Goal: Information Seeking & Learning: Learn about a topic

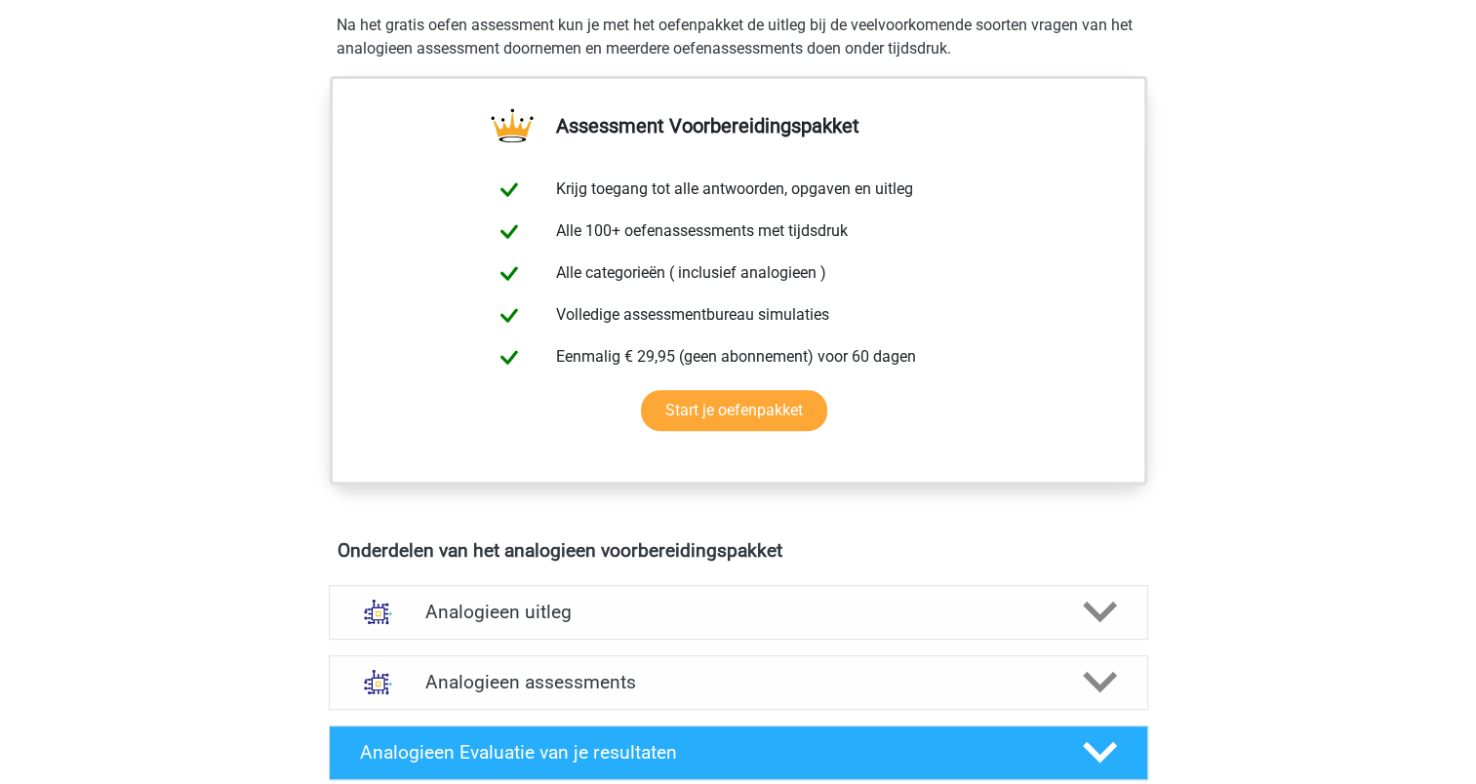
scroll to position [293, 0]
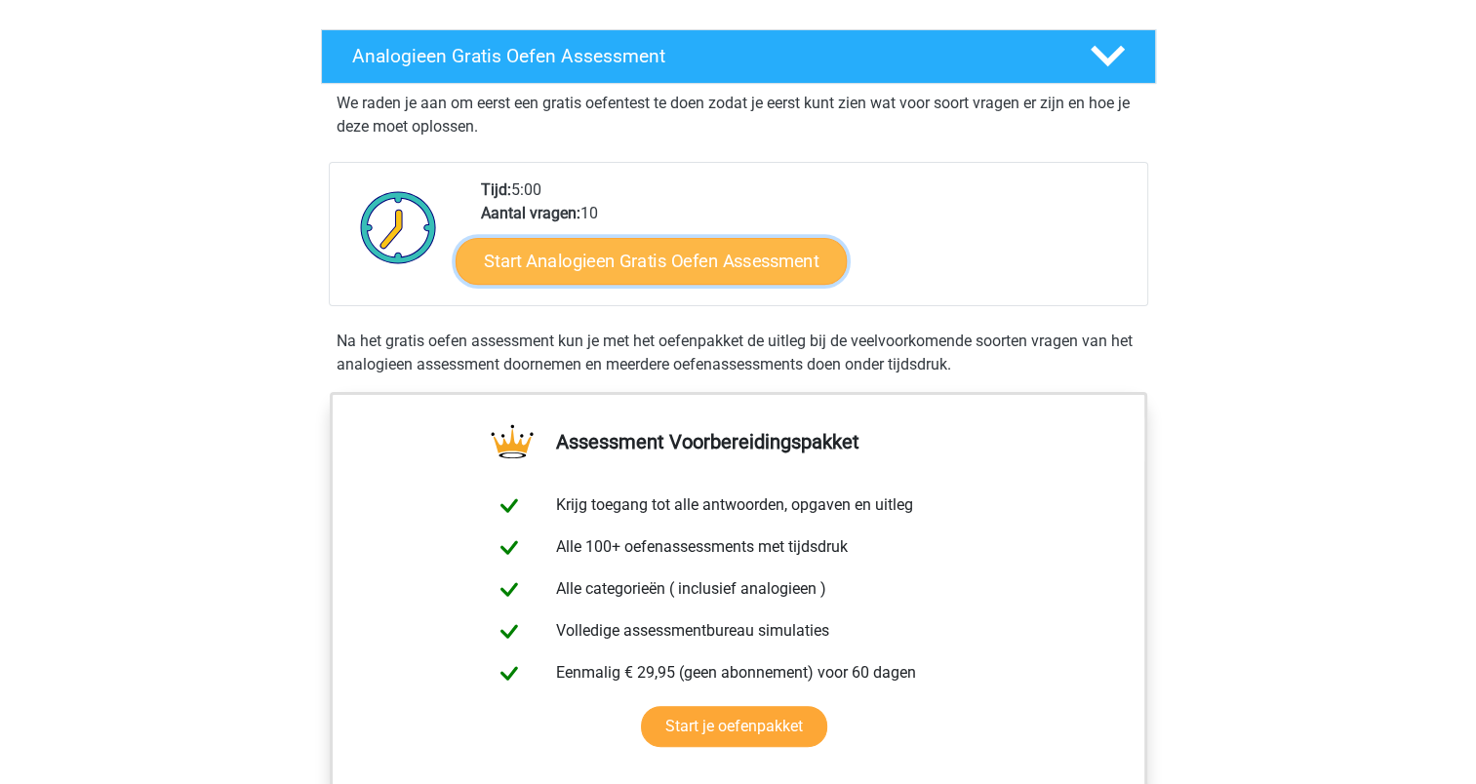
click at [551, 256] on link "Start Analogieen Gratis Oefen Assessment" at bounding box center [651, 260] width 391 height 47
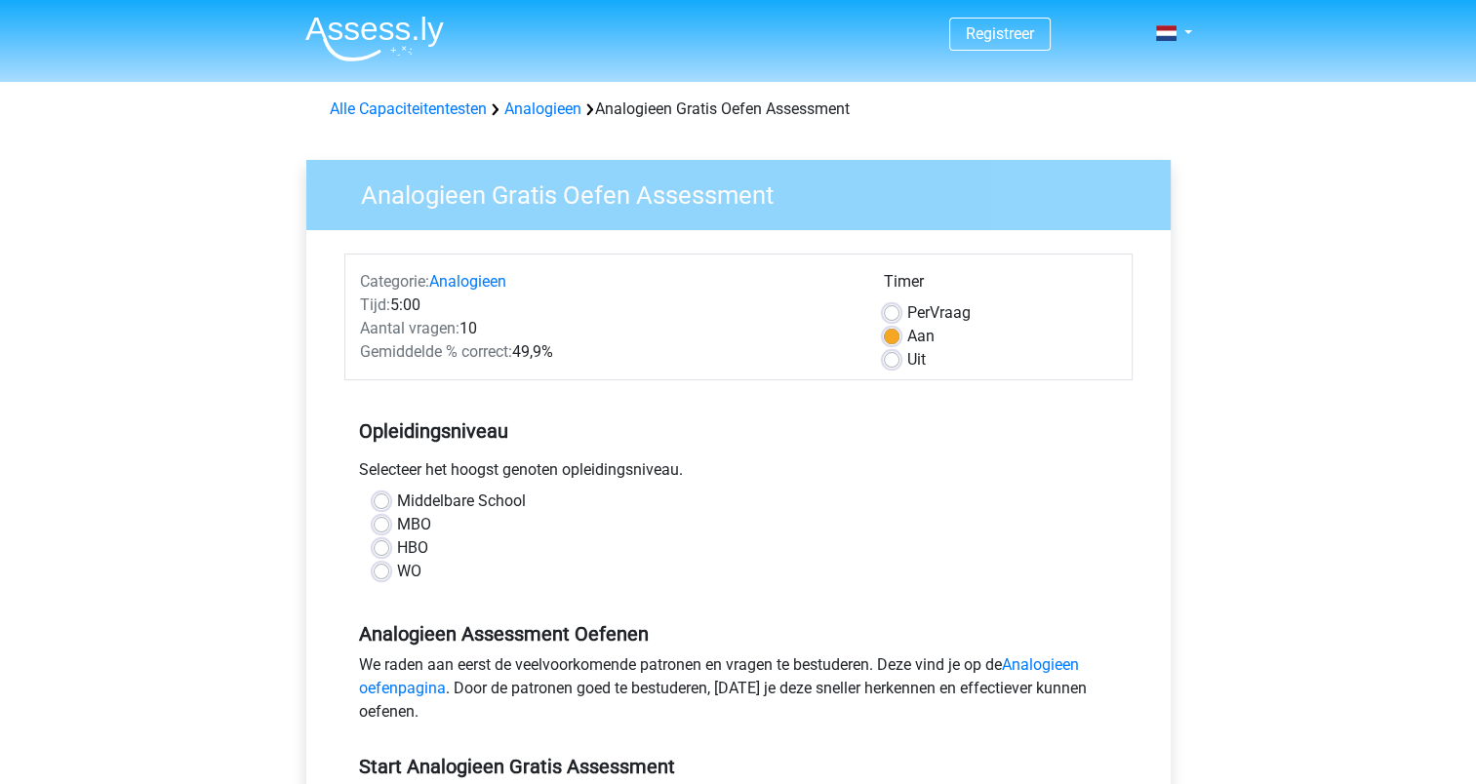
click at [397, 550] on label "HBO" at bounding box center [412, 548] width 31 height 23
click at [385, 550] on input "HBO" at bounding box center [382, 547] width 16 height 20
radio input "true"
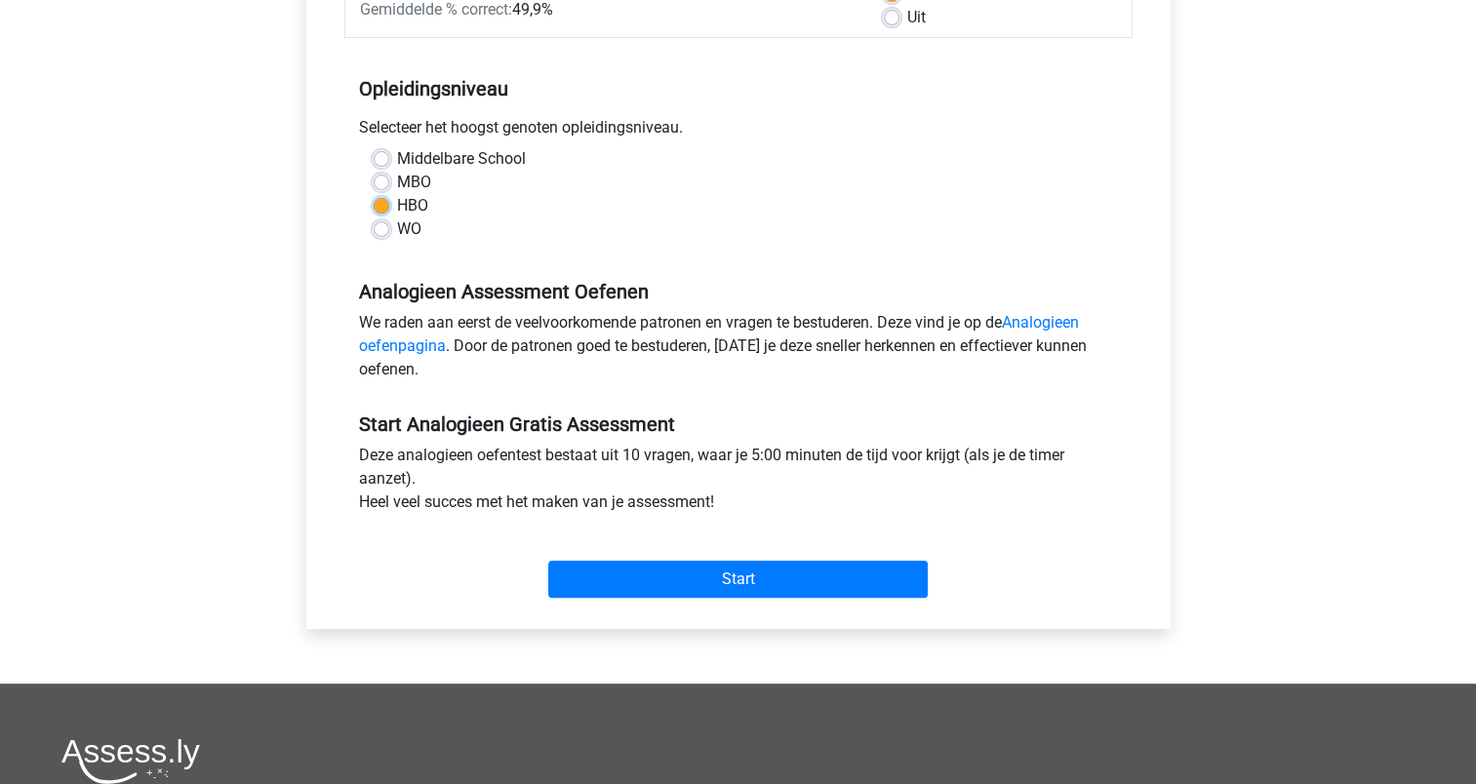
scroll to position [390, 0]
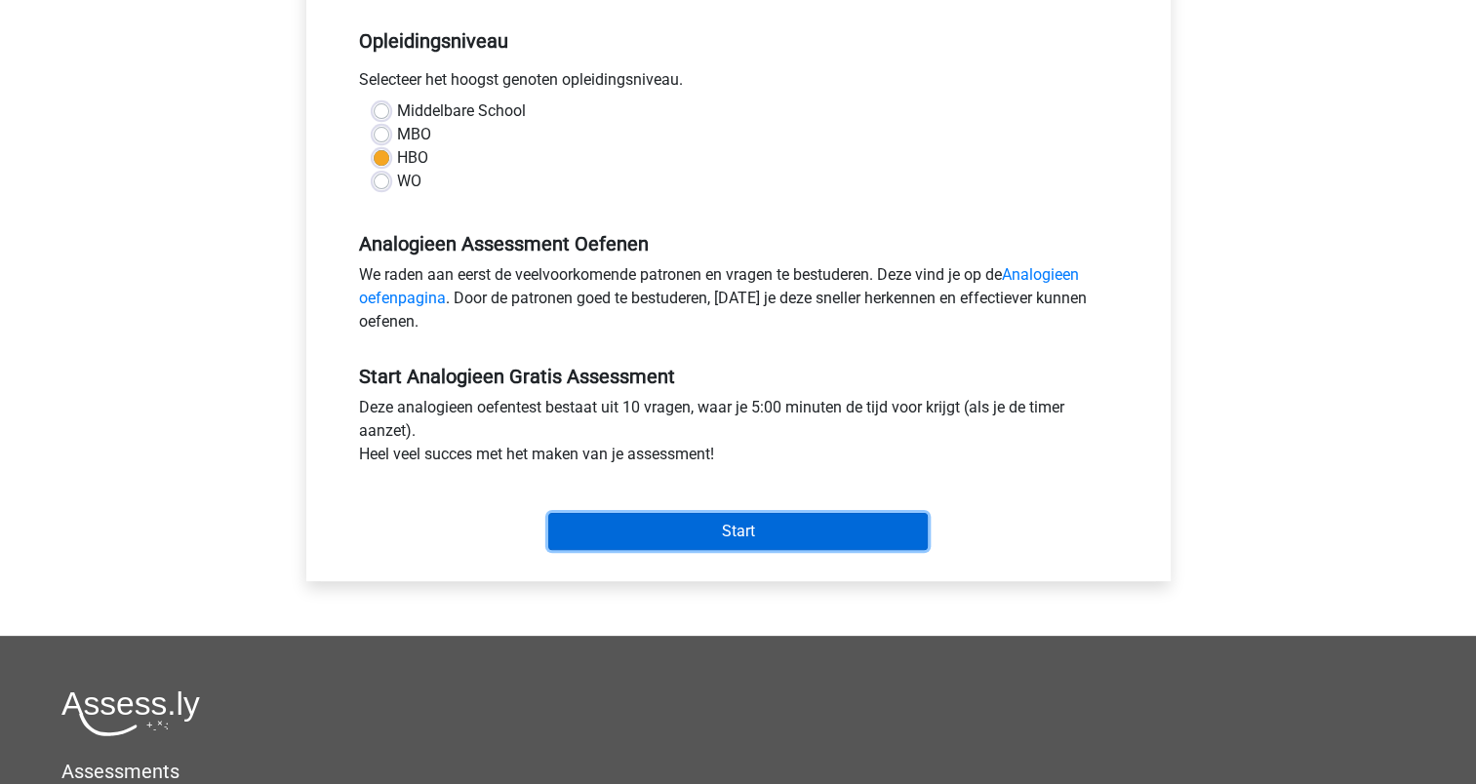
click at [609, 523] on input "Start" at bounding box center [738, 531] width 380 height 37
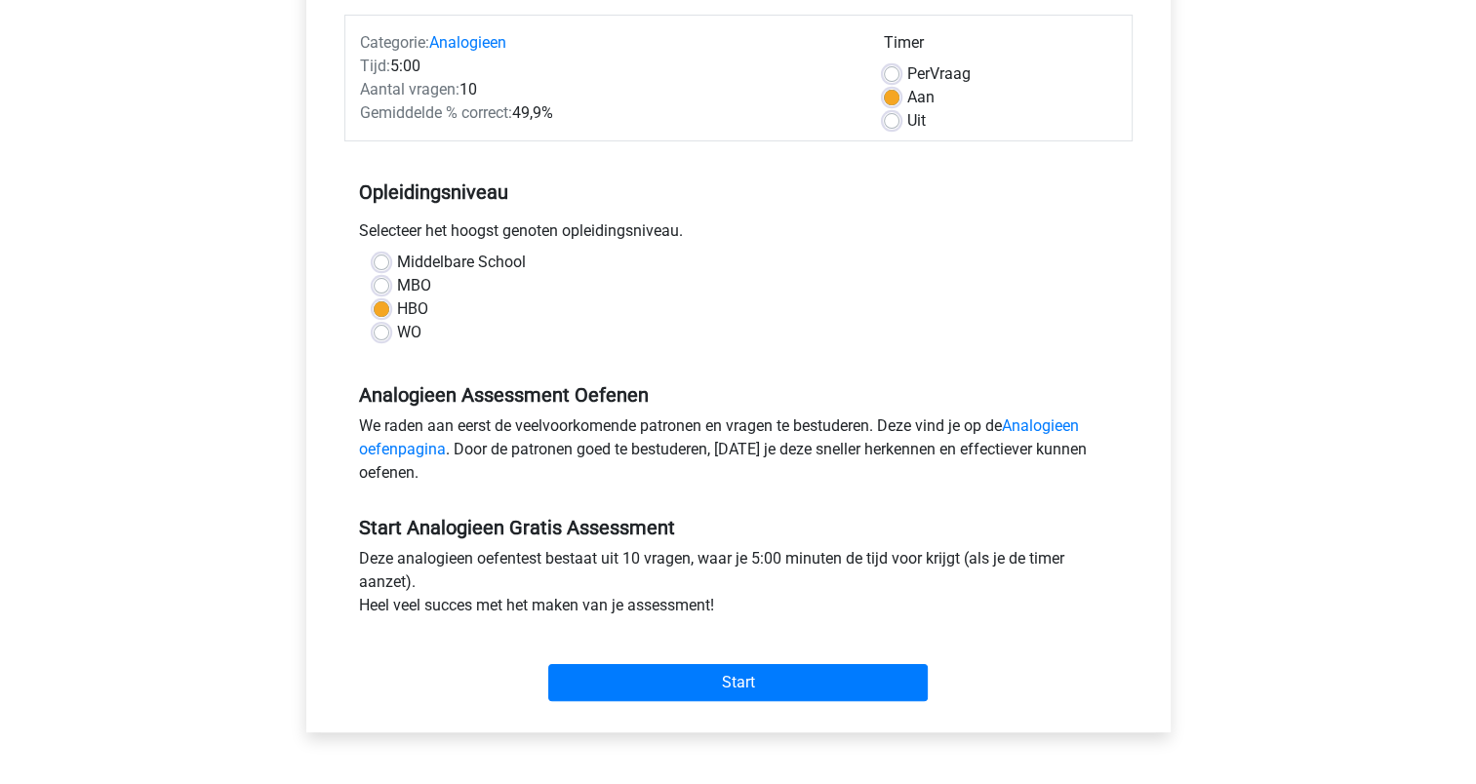
scroll to position [0, 0]
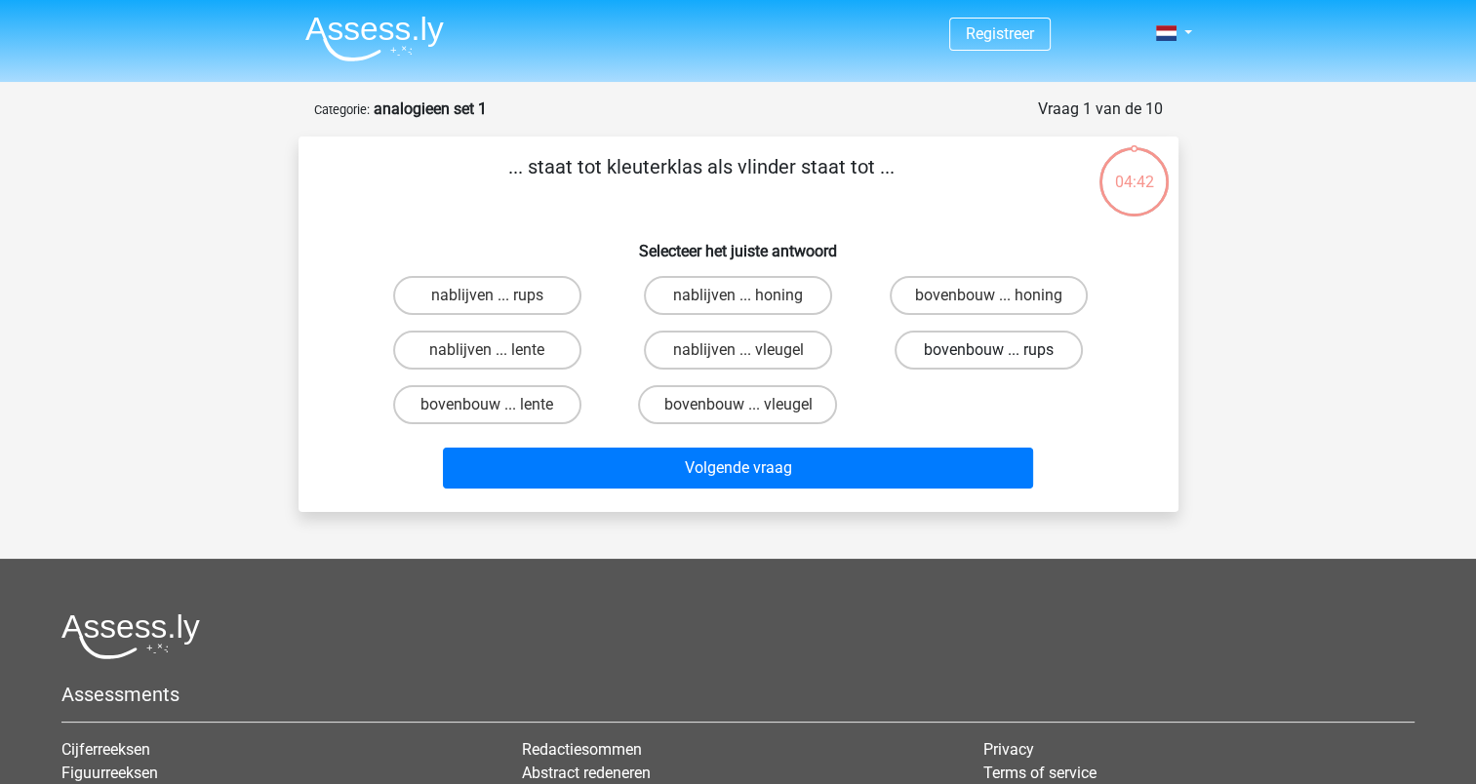
click at [976, 352] on label "bovenbouw ... rups" at bounding box center [989, 350] width 188 height 39
click at [989, 352] on input "bovenbouw ... rups" at bounding box center [995, 356] width 13 height 13
radio input "true"
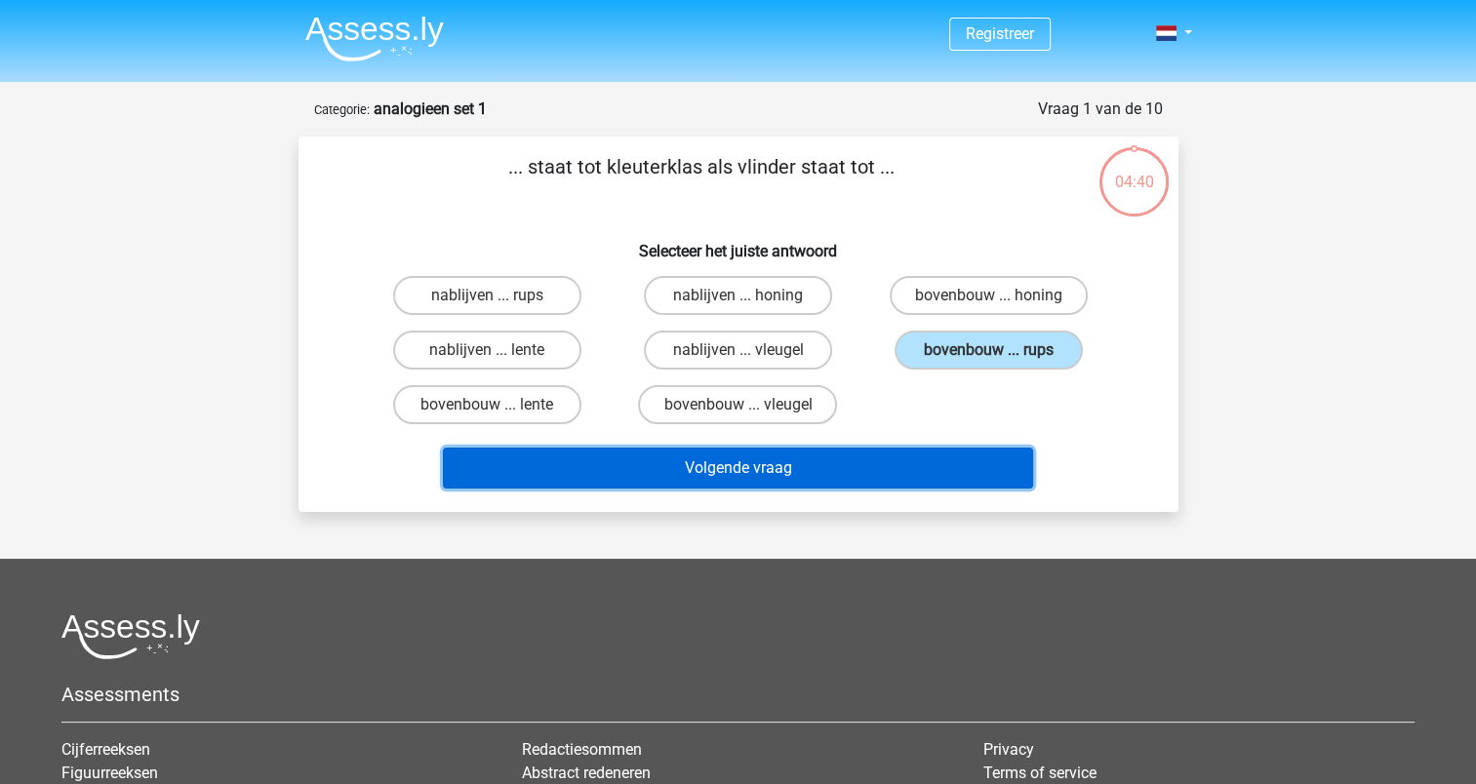
click at [796, 461] on button "Volgende vraag" at bounding box center [738, 468] width 590 height 41
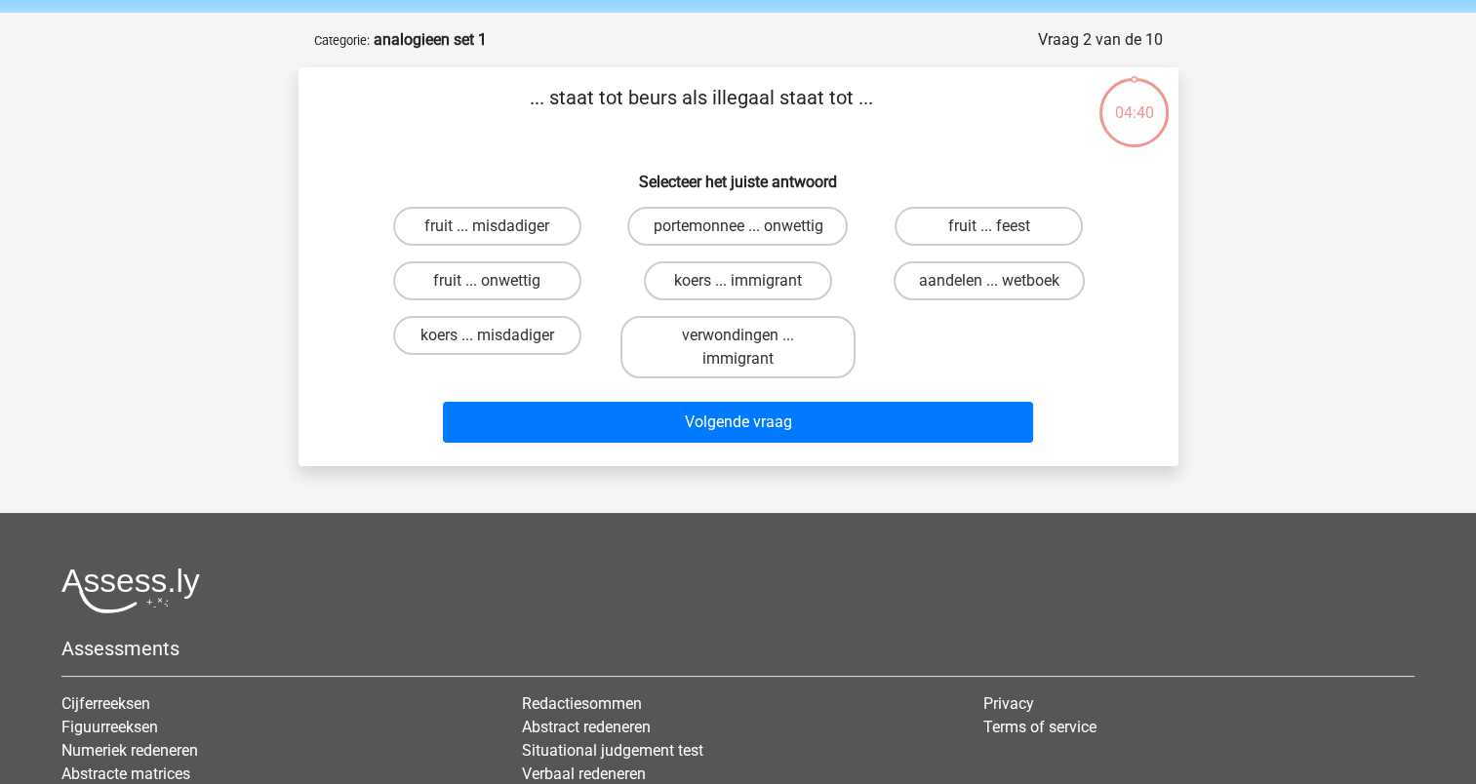
scroll to position [98, 0]
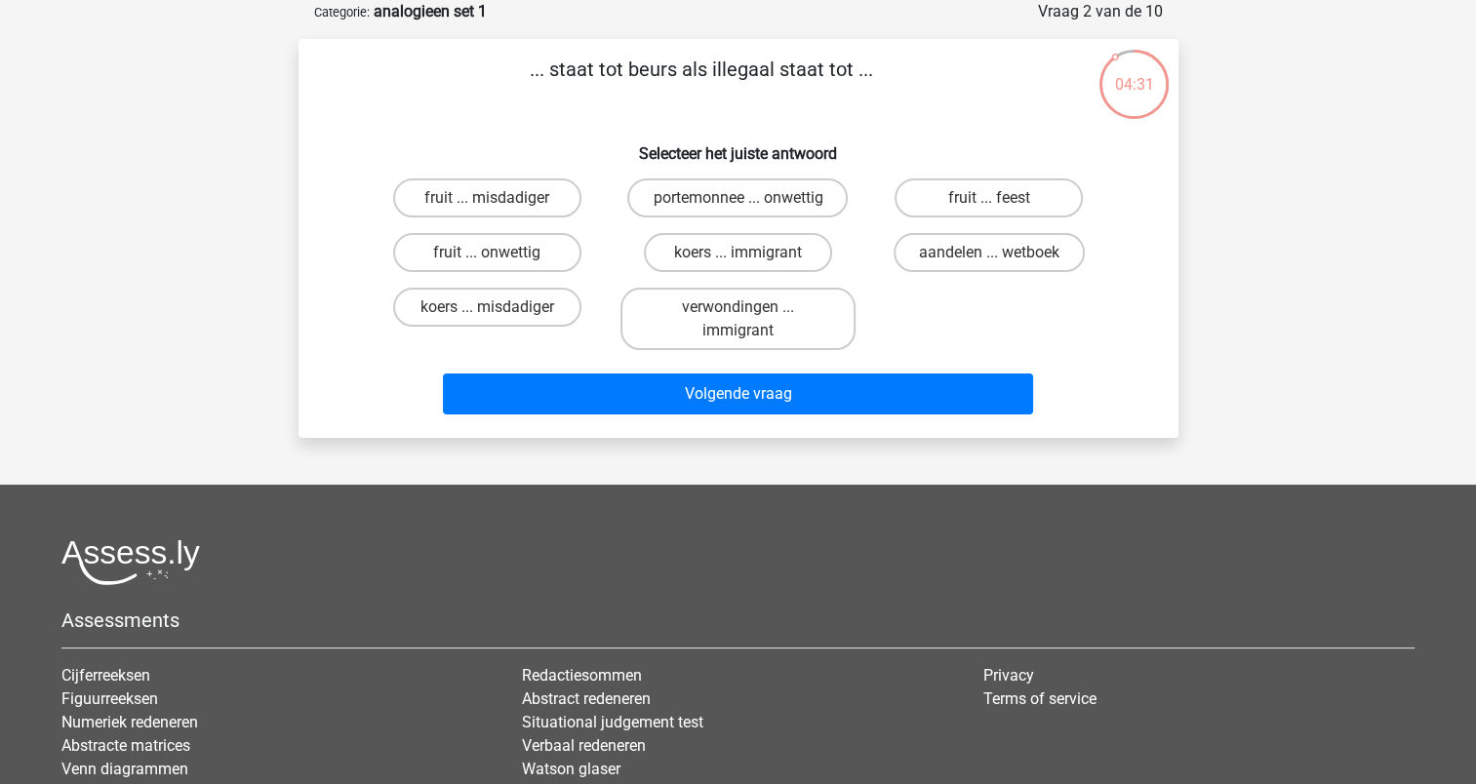
click at [743, 204] on input "portemonnee ... onwettig" at bounding box center [744, 204] width 13 height 13
radio input "true"
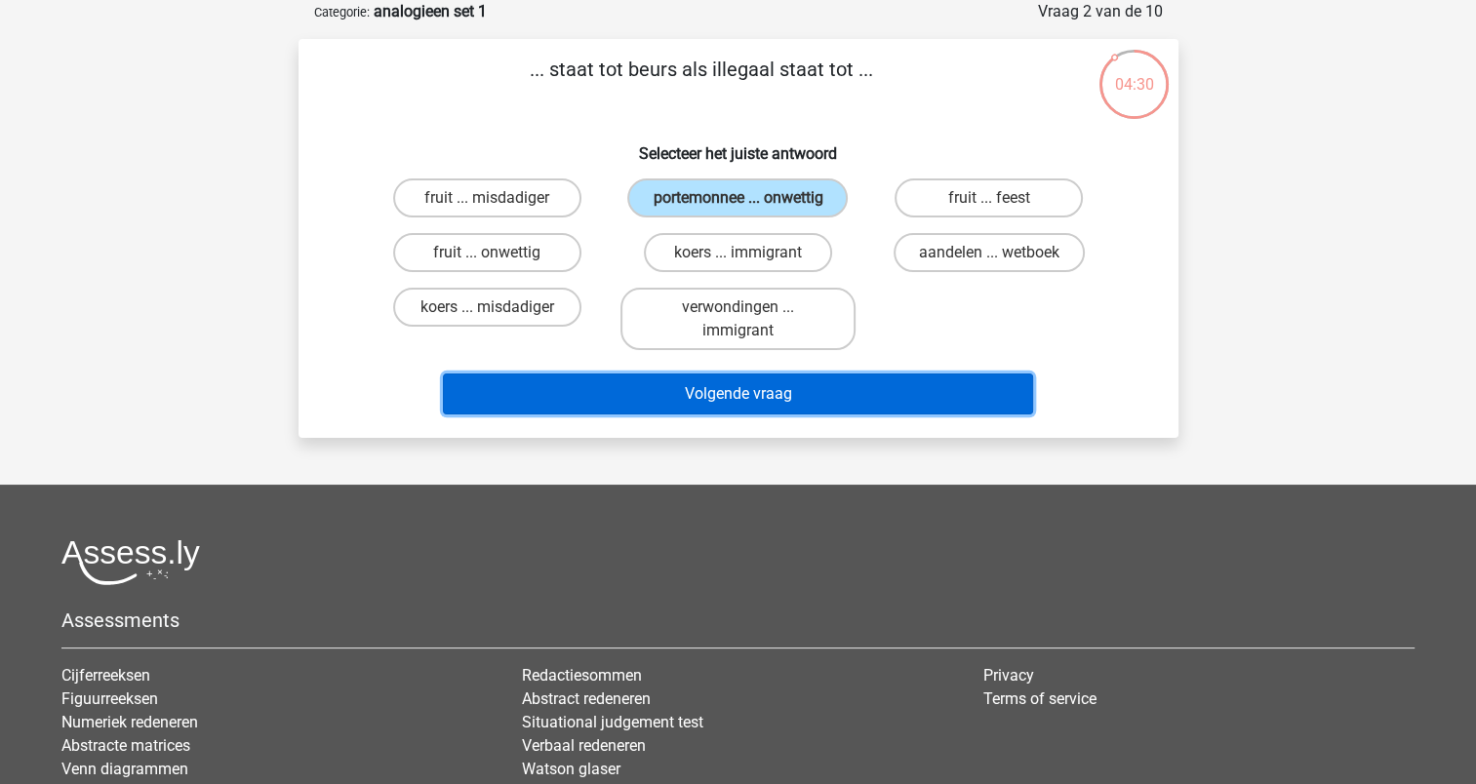
click at [730, 402] on button "Volgende vraag" at bounding box center [738, 394] width 590 height 41
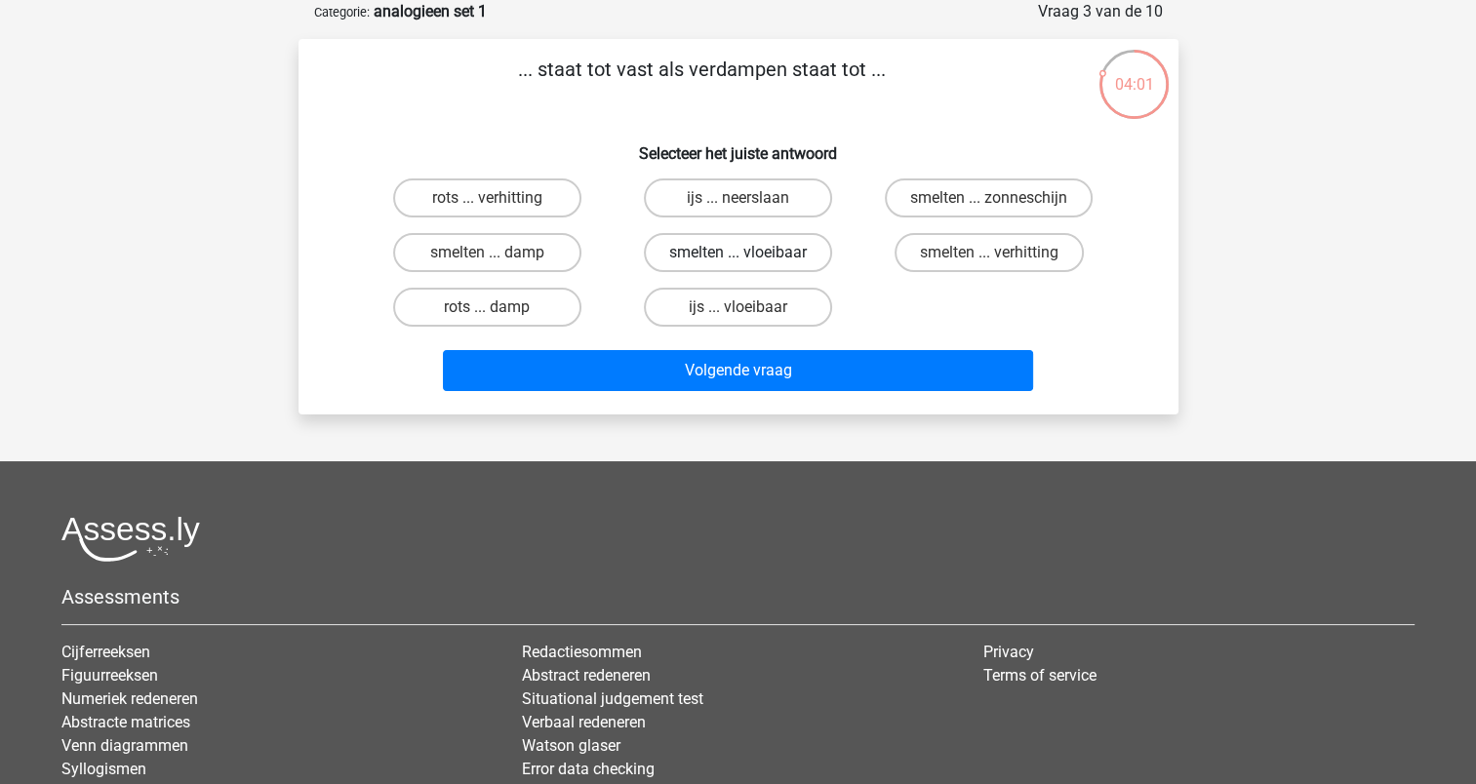
click at [746, 250] on label "smelten ... vloeibaar" at bounding box center [738, 252] width 188 height 39
click at [746, 253] on input "smelten ... vloeibaar" at bounding box center [744, 259] width 13 height 13
radio input "true"
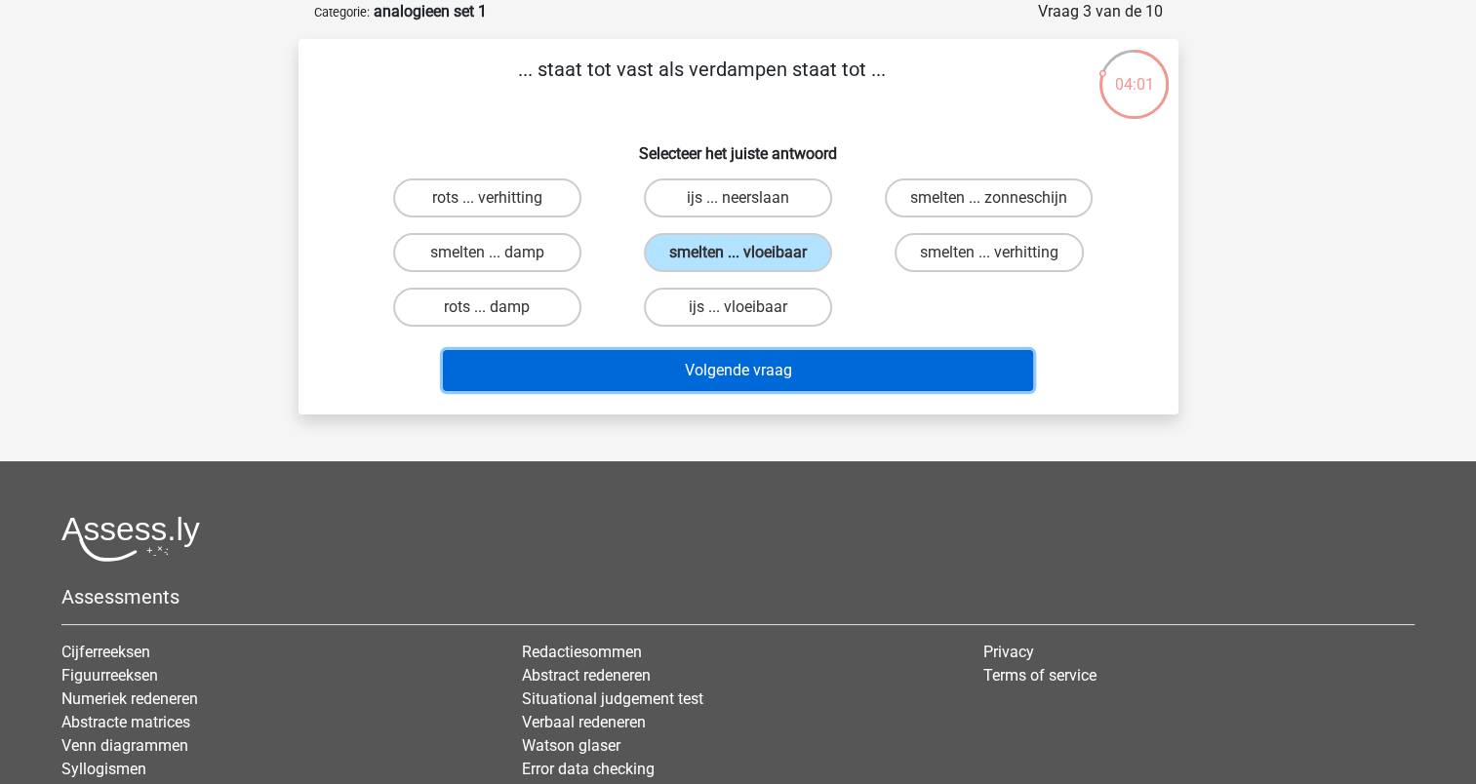
click at [717, 371] on button "Volgende vraag" at bounding box center [738, 370] width 590 height 41
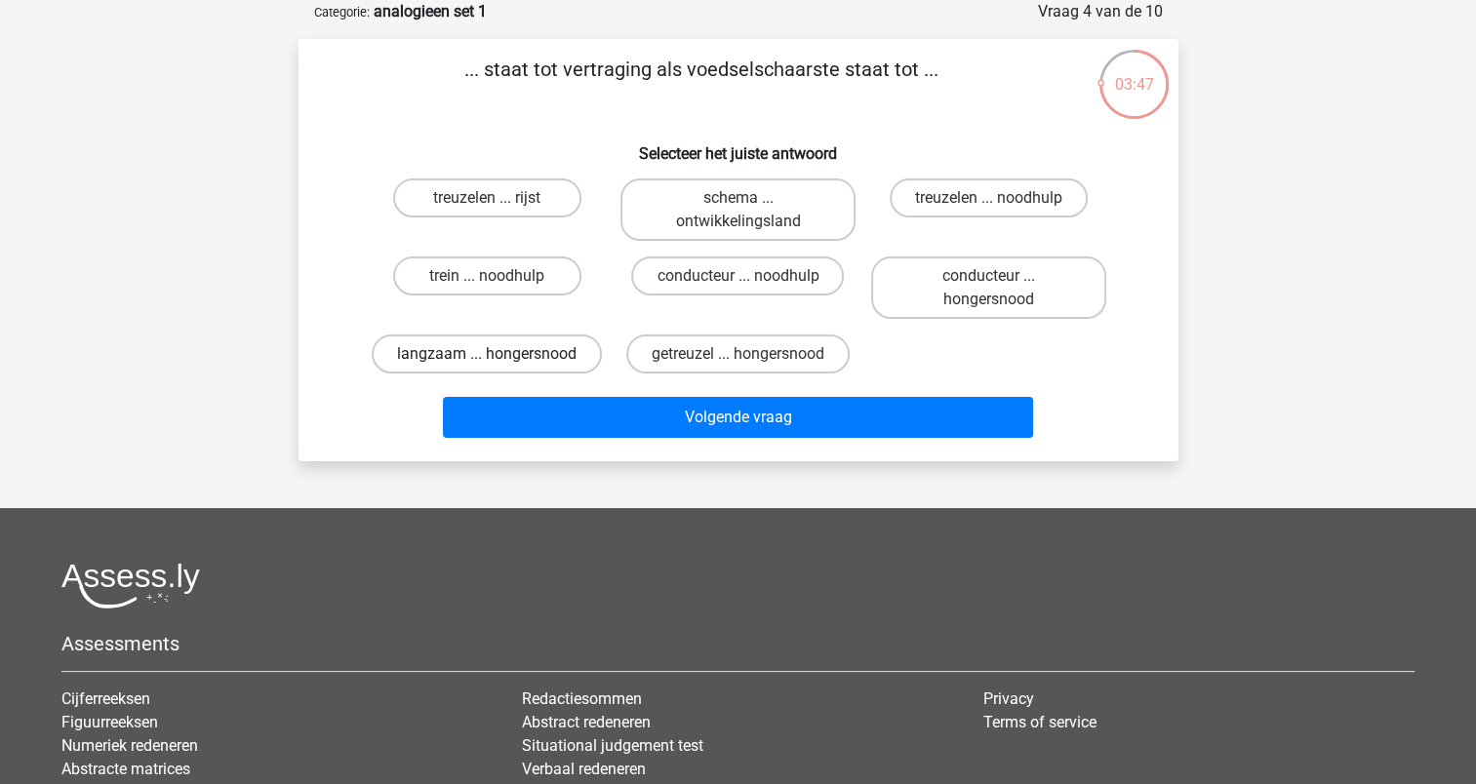
click at [512, 356] on label "langzaam ... hongersnood" at bounding box center [487, 354] width 230 height 39
click at [500, 356] on input "langzaam ... hongersnood" at bounding box center [493, 360] width 13 height 13
radio input "true"
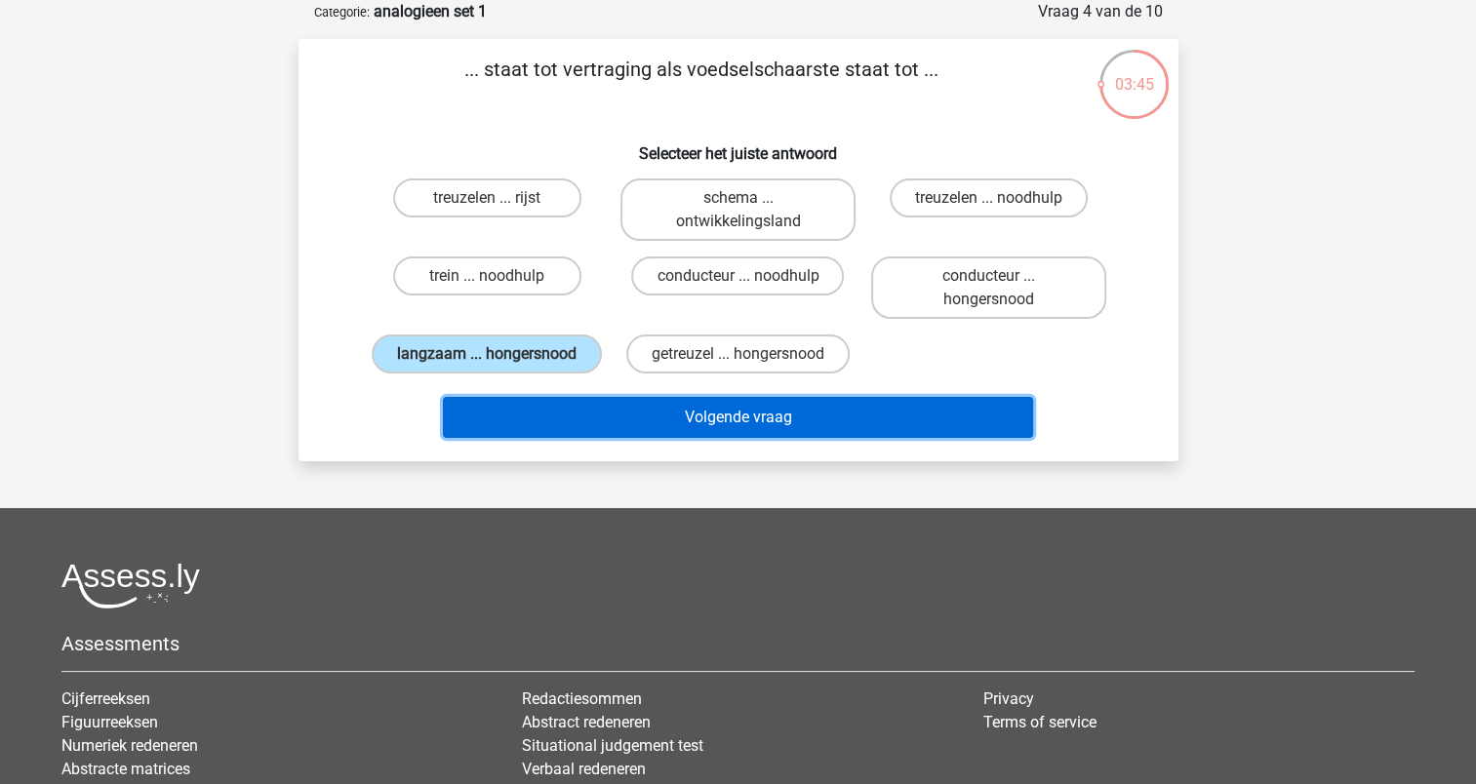
click at [761, 421] on button "Volgende vraag" at bounding box center [738, 417] width 590 height 41
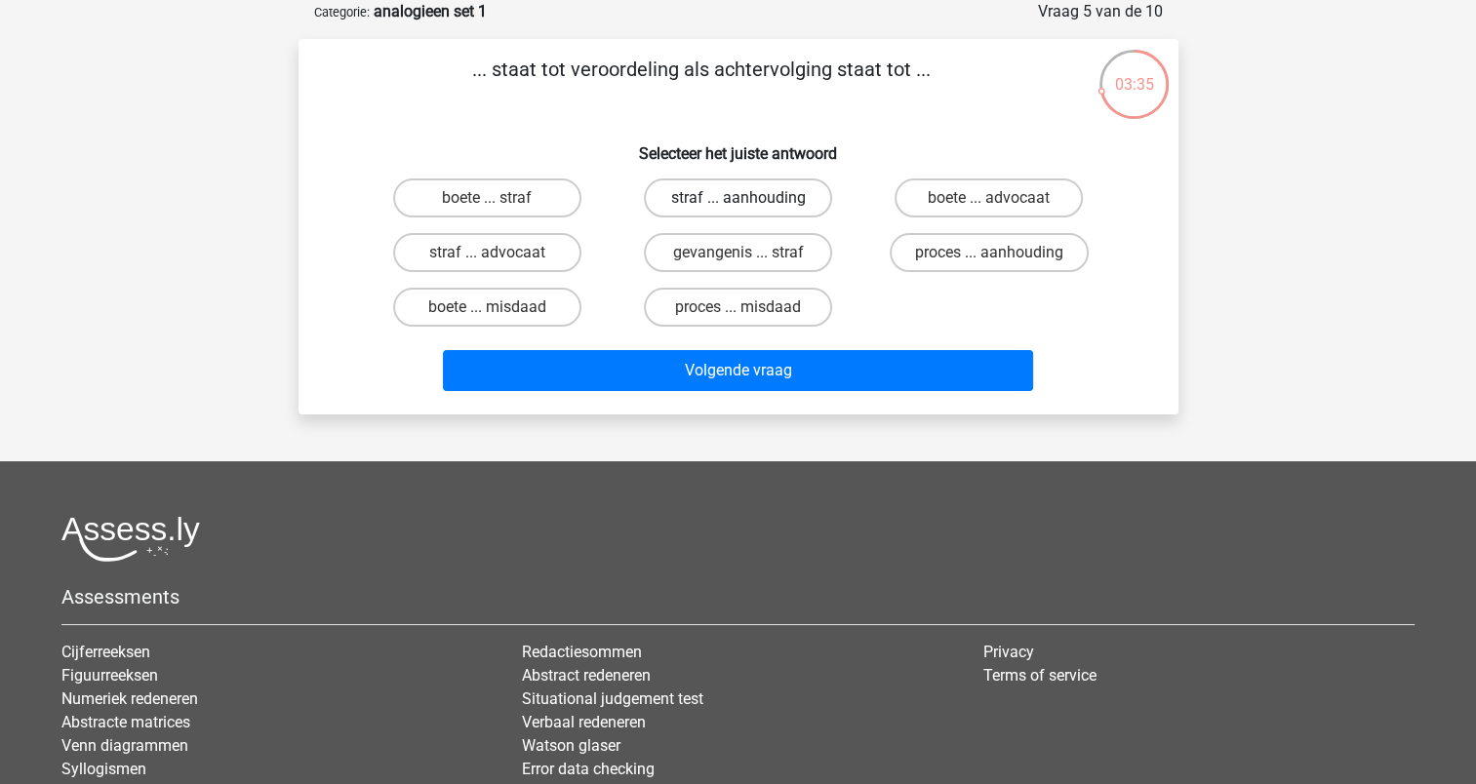
click at [754, 199] on label "straf ... aanhouding" at bounding box center [738, 198] width 188 height 39
click at [750, 199] on input "straf ... aanhouding" at bounding box center [744, 204] width 13 height 13
radio input "true"
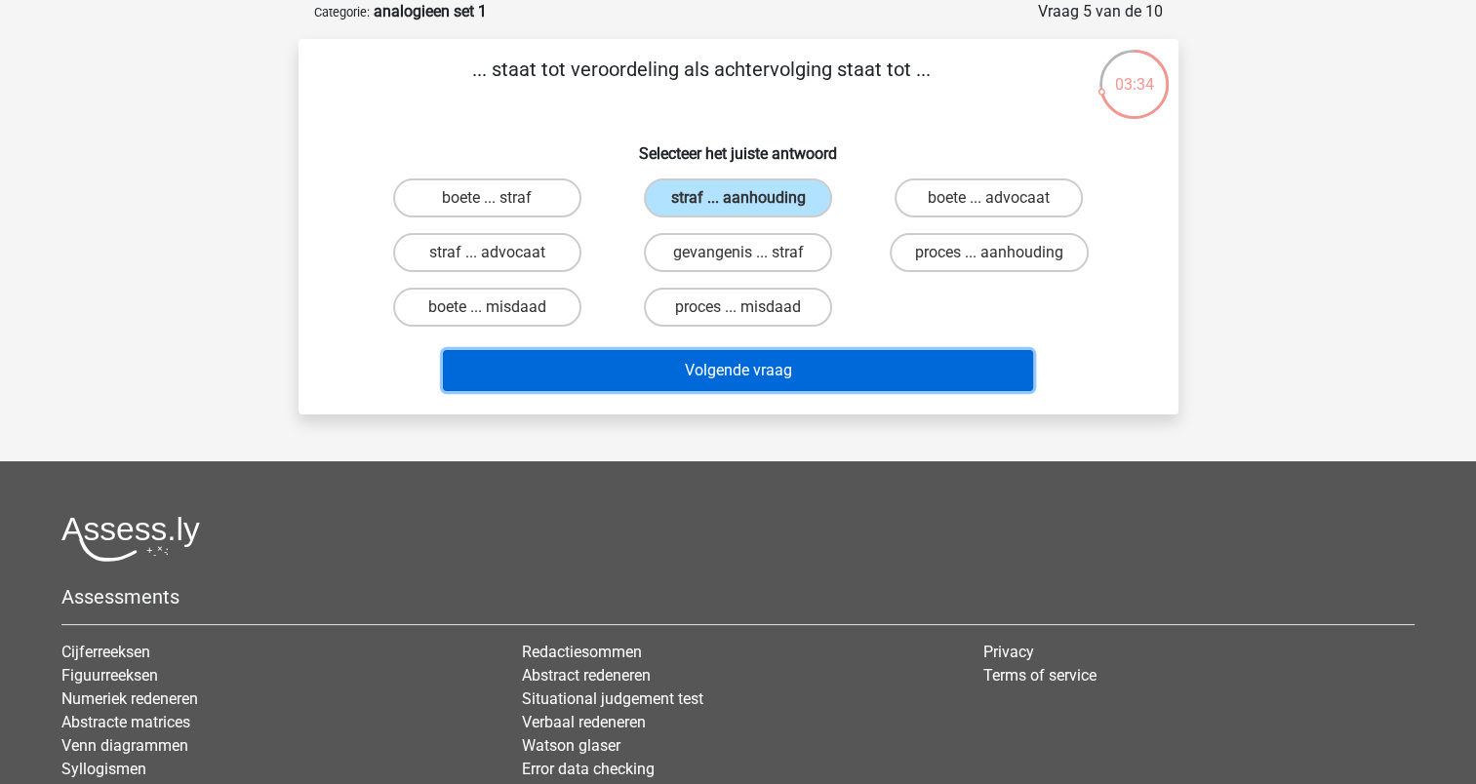
click at [737, 366] on button "Volgende vraag" at bounding box center [738, 370] width 590 height 41
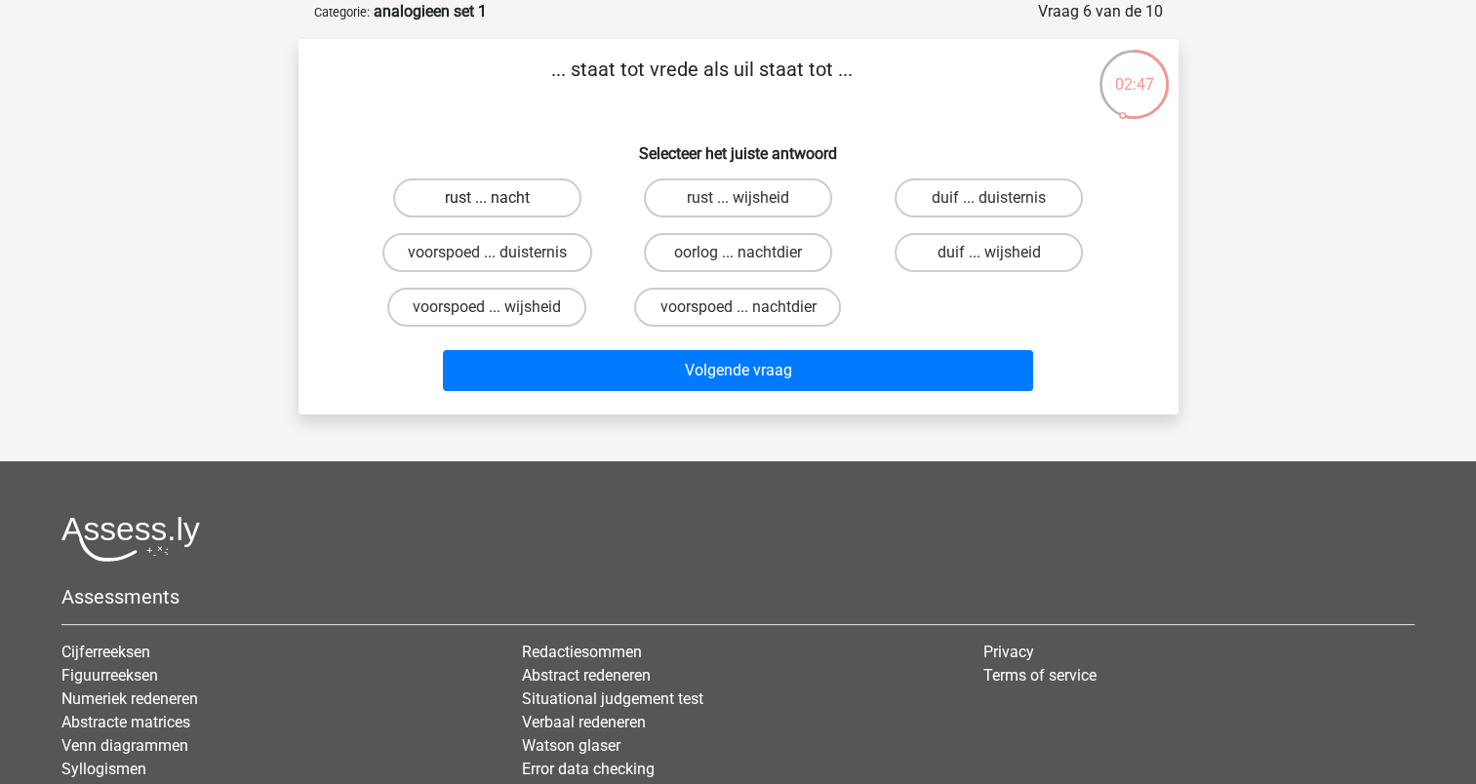
click at [503, 189] on label "rust ... nacht" at bounding box center [487, 198] width 188 height 39
click at [500, 198] on input "rust ... nacht" at bounding box center [493, 204] width 13 height 13
radio input "true"
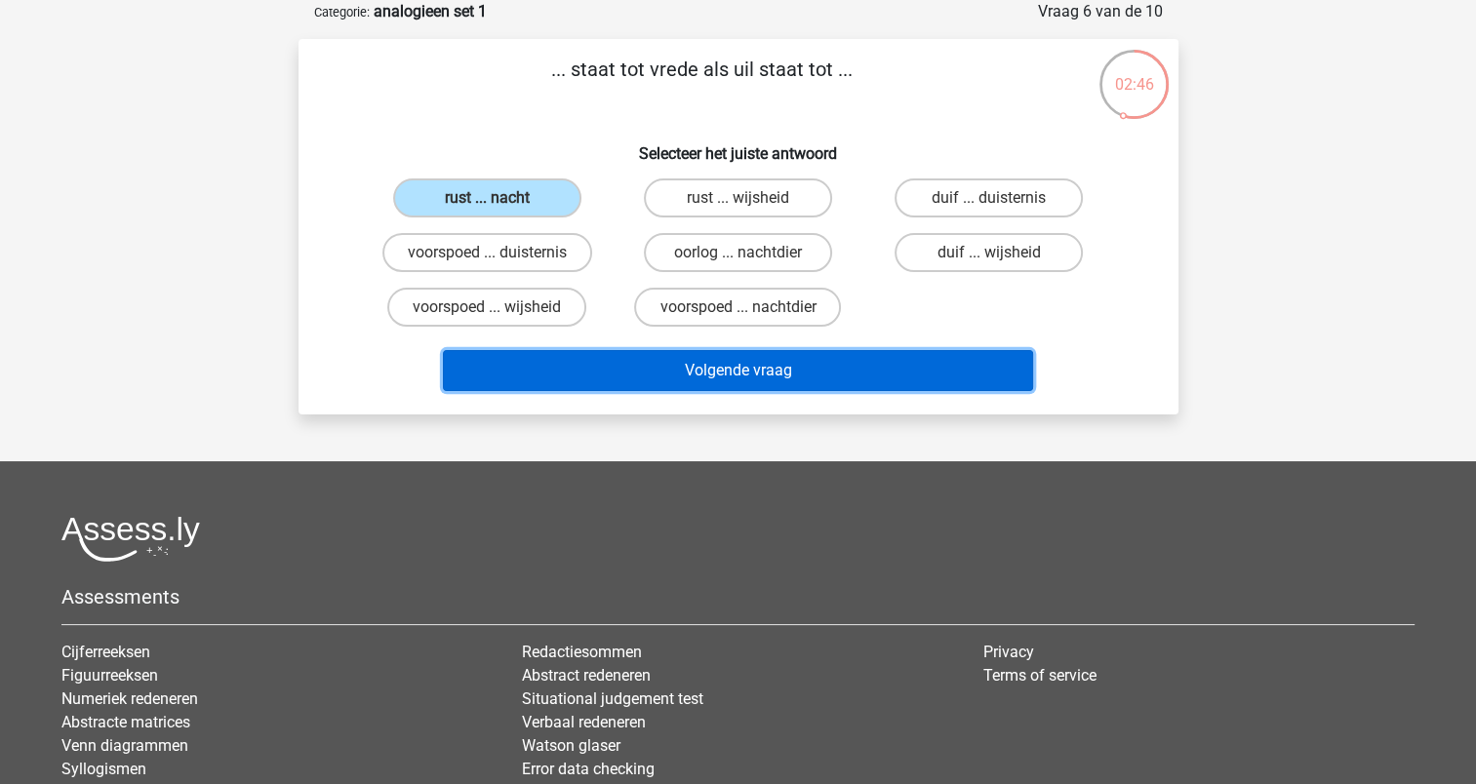
click at [717, 361] on button "Volgende vraag" at bounding box center [738, 370] width 590 height 41
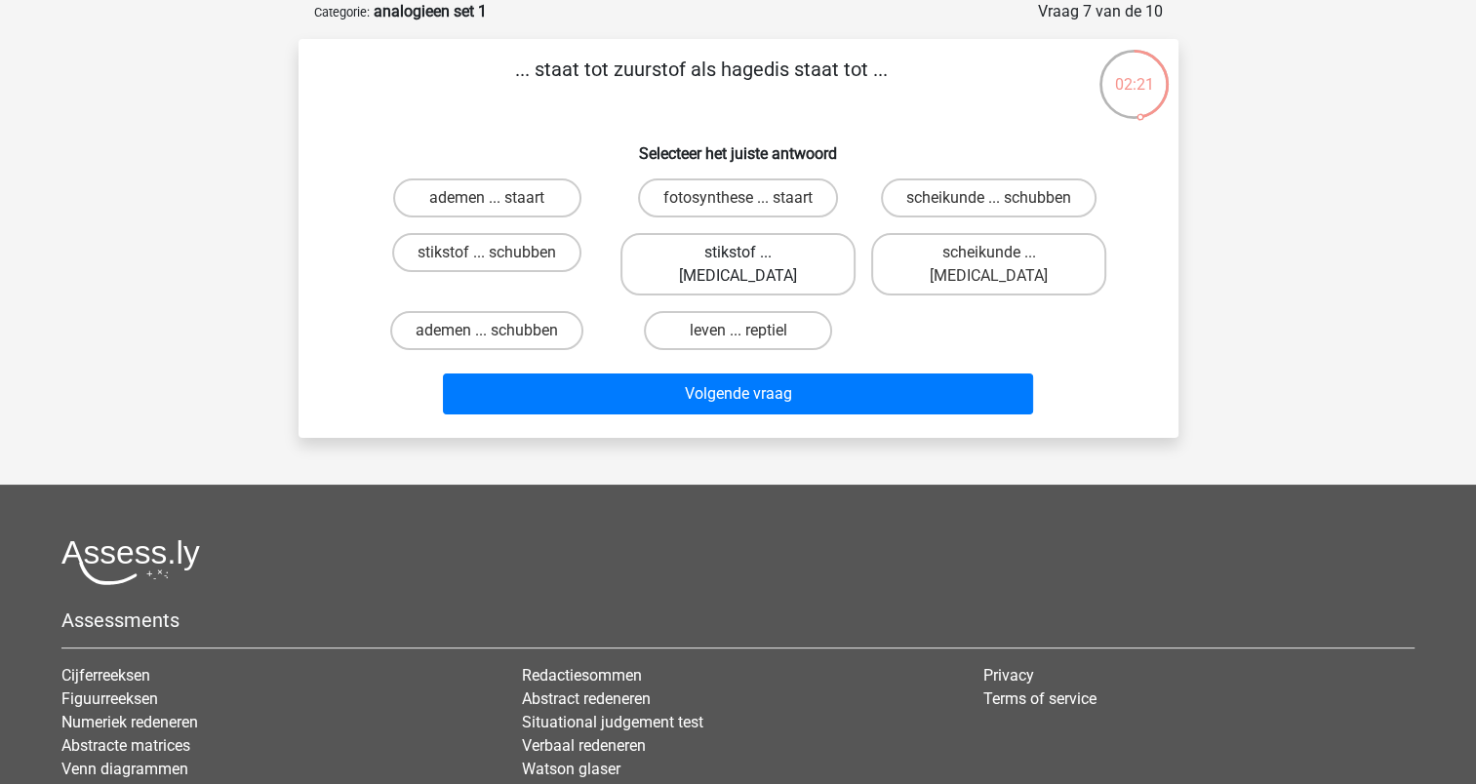
click at [701, 256] on label "stikstof ... krokodil" at bounding box center [737, 264] width 235 height 62
click at [738, 256] on input "stikstof ... krokodil" at bounding box center [744, 259] width 13 height 13
radio input "true"
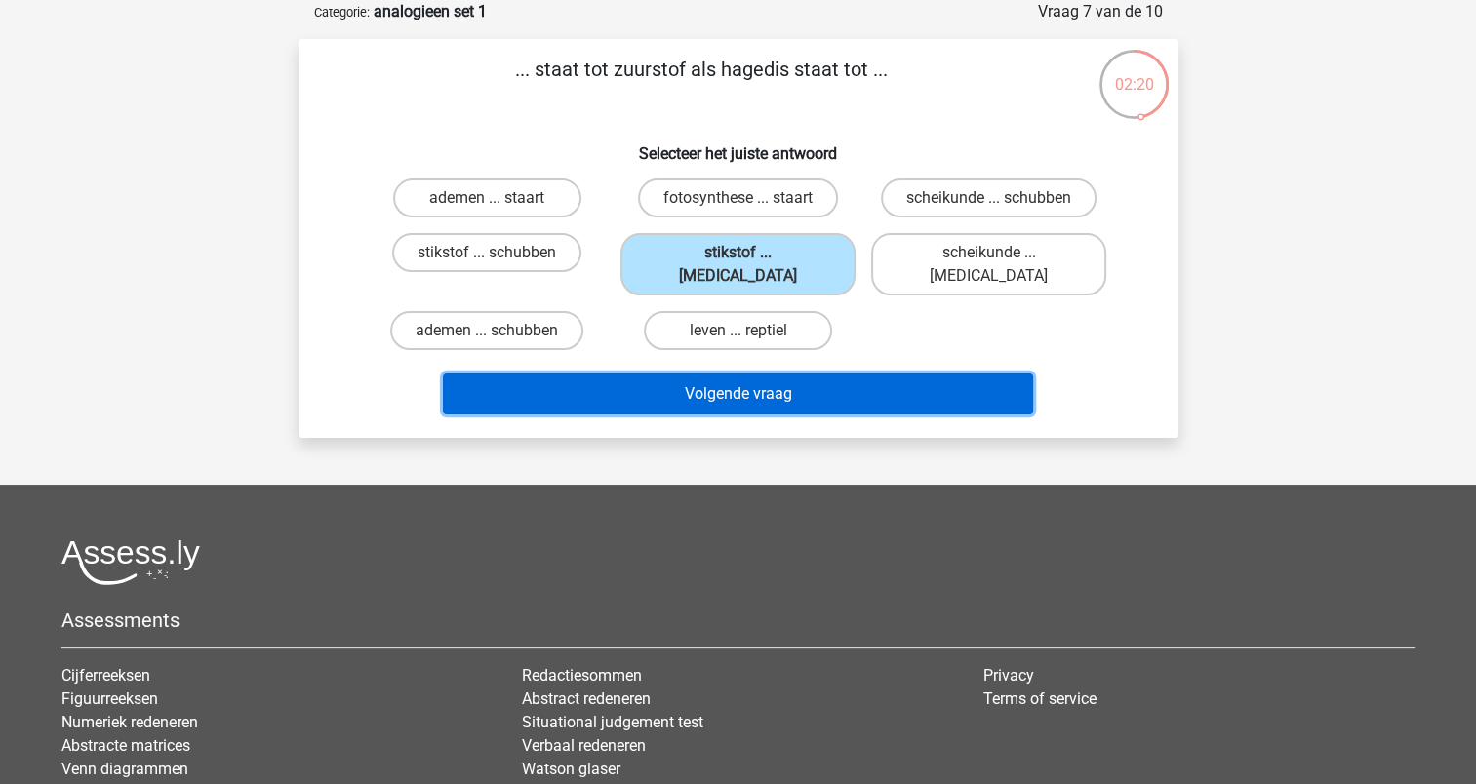
click at [699, 374] on button "Volgende vraag" at bounding box center [738, 394] width 590 height 41
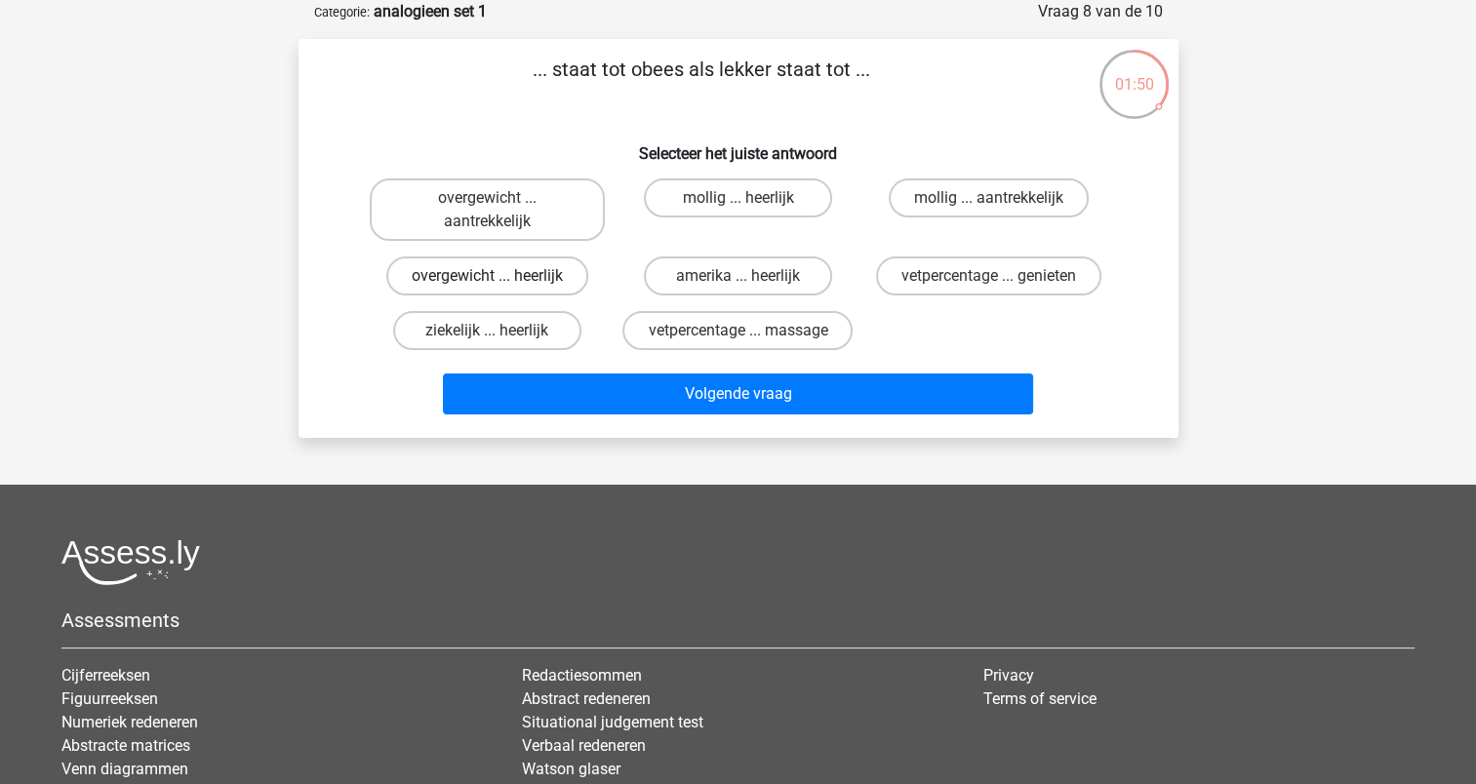
click at [527, 281] on label "overgewicht ... heerlijk" at bounding box center [487, 276] width 202 height 39
click at [500, 281] on input "overgewicht ... heerlijk" at bounding box center [493, 282] width 13 height 13
radio input "true"
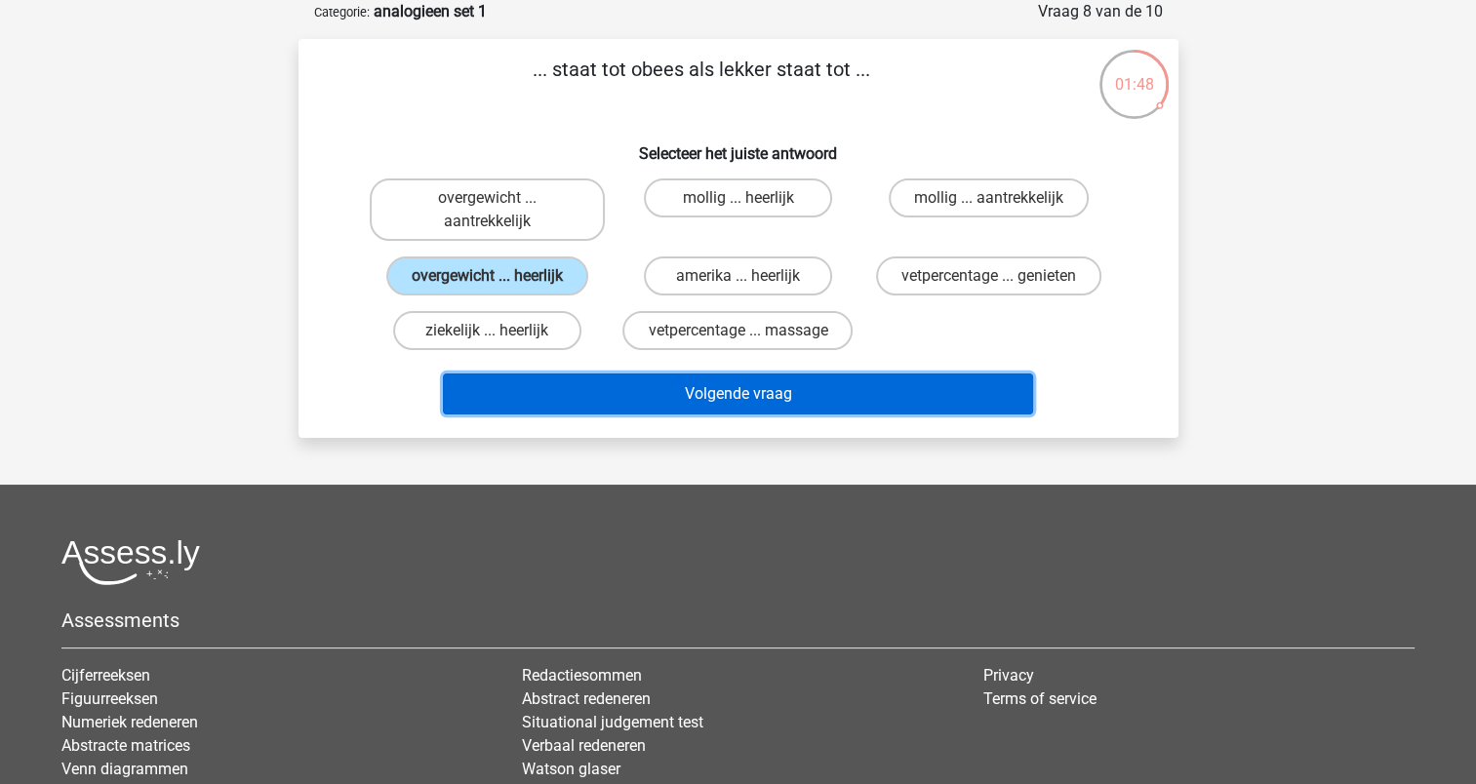
click at [722, 393] on button "Volgende vraag" at bounding box center [738, 394] width 590 height 41
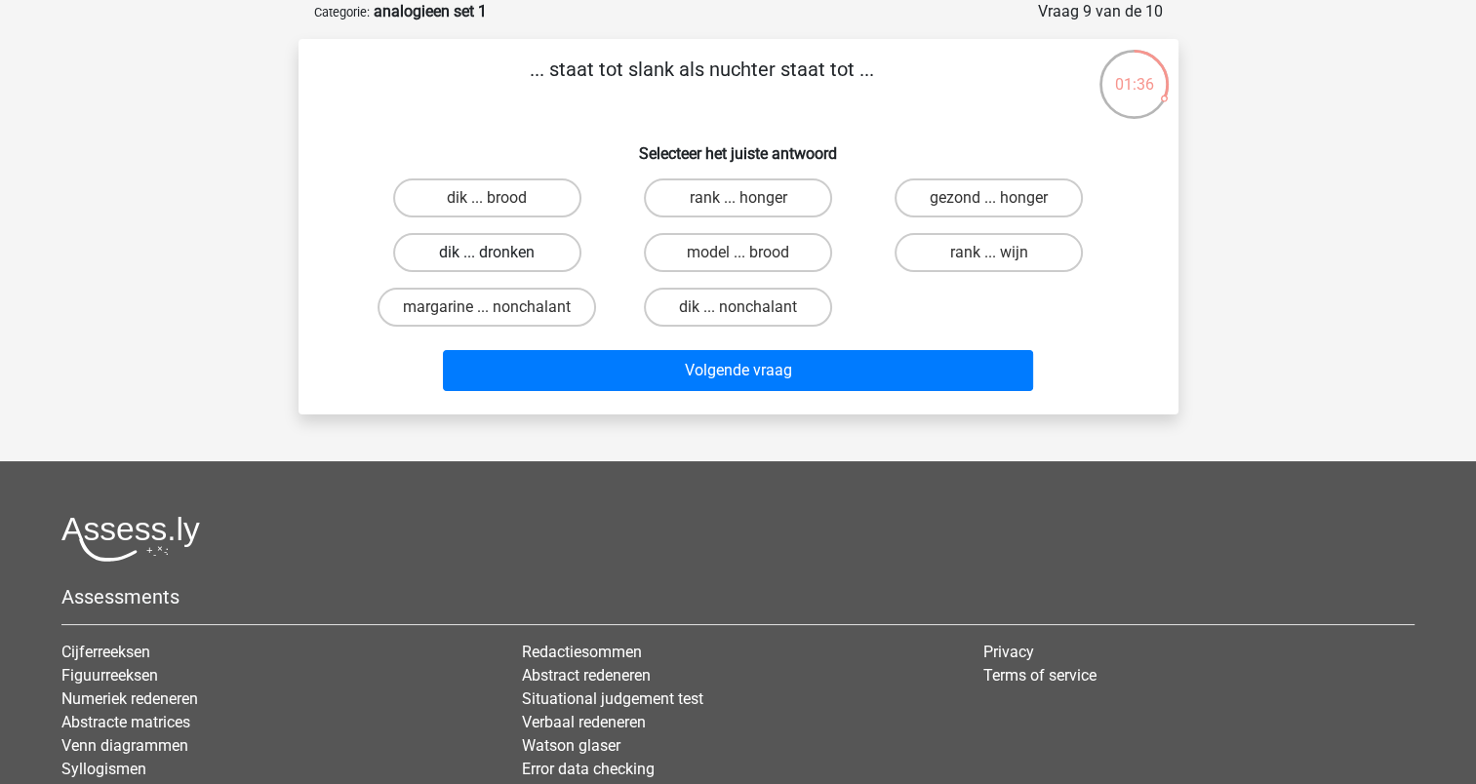
click at [476, 243] on label "dik ... dronken" at bounding box center [487, 252] width 188 height 39
click at [487, 253] on input "dik ... dronken" at bounding box center [493, 259] width 13 height 13
radio input "true"
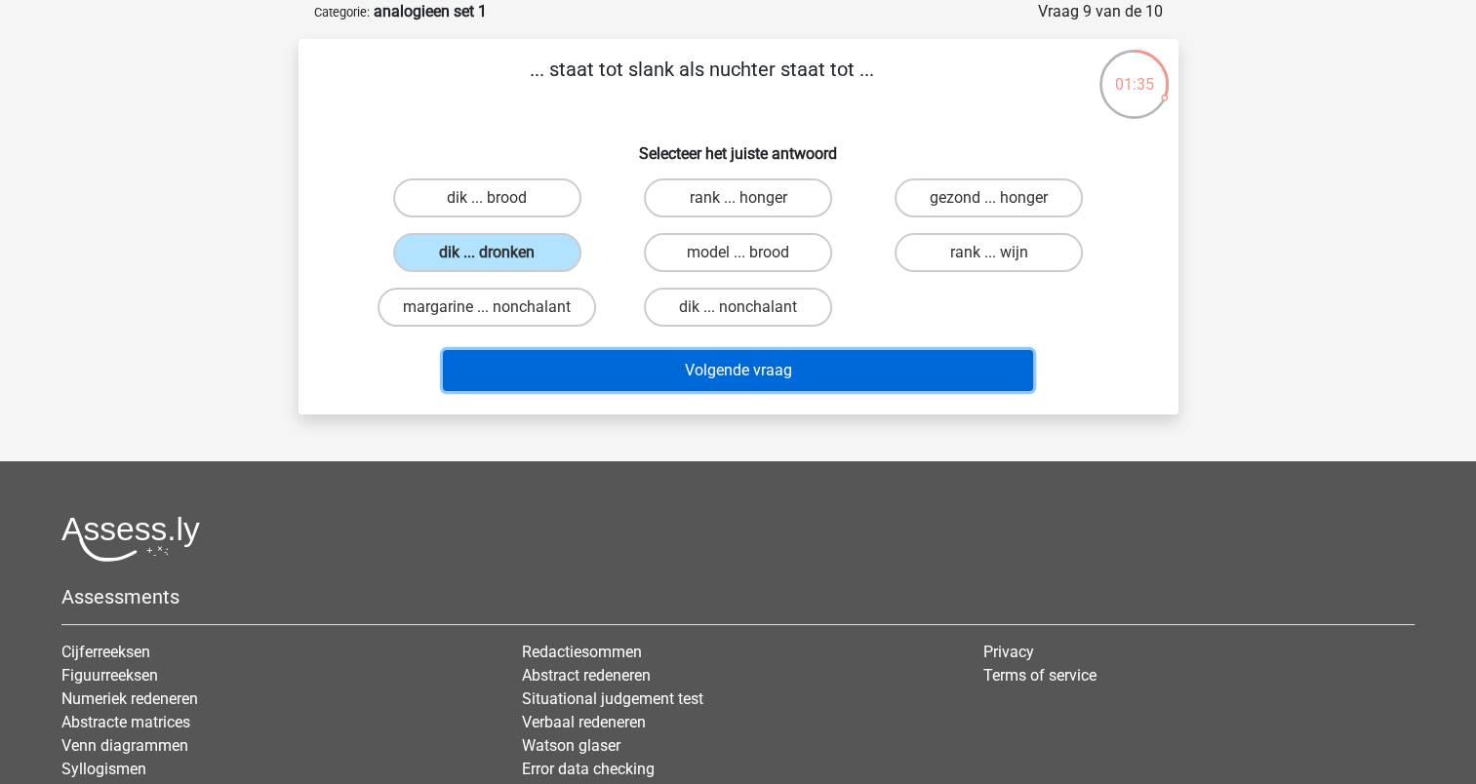
click at [716, 363] on button "Volgende vraag" at bounding box center [738, 370] width 590 height 41
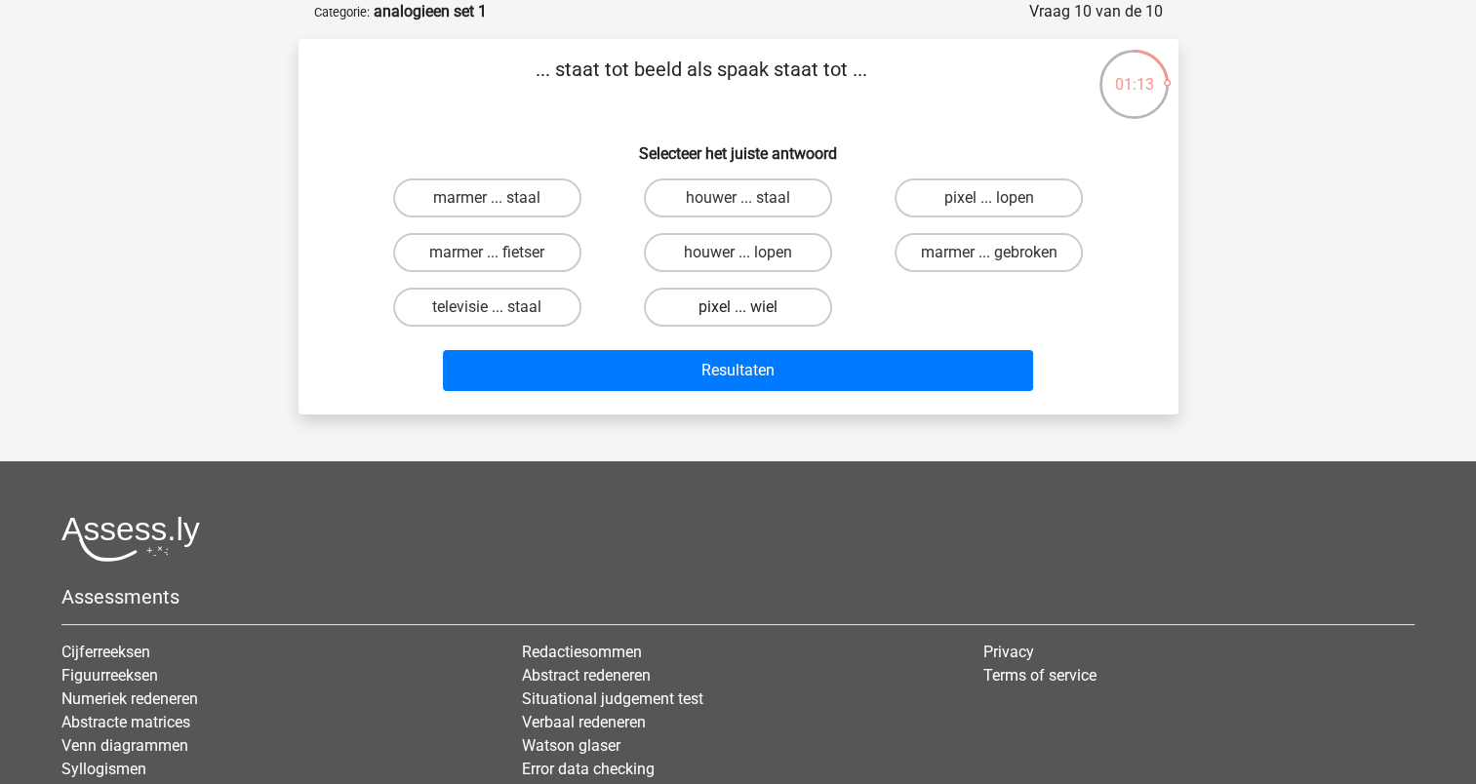
click at [727, 302] on label "pixel ... wiel" at bounding box center [738, 307] width 188 height 39
click at [738, 307] on input "pixel ... wiel" at bounding box center [744, 313] width 13 height 13
radio input "true"
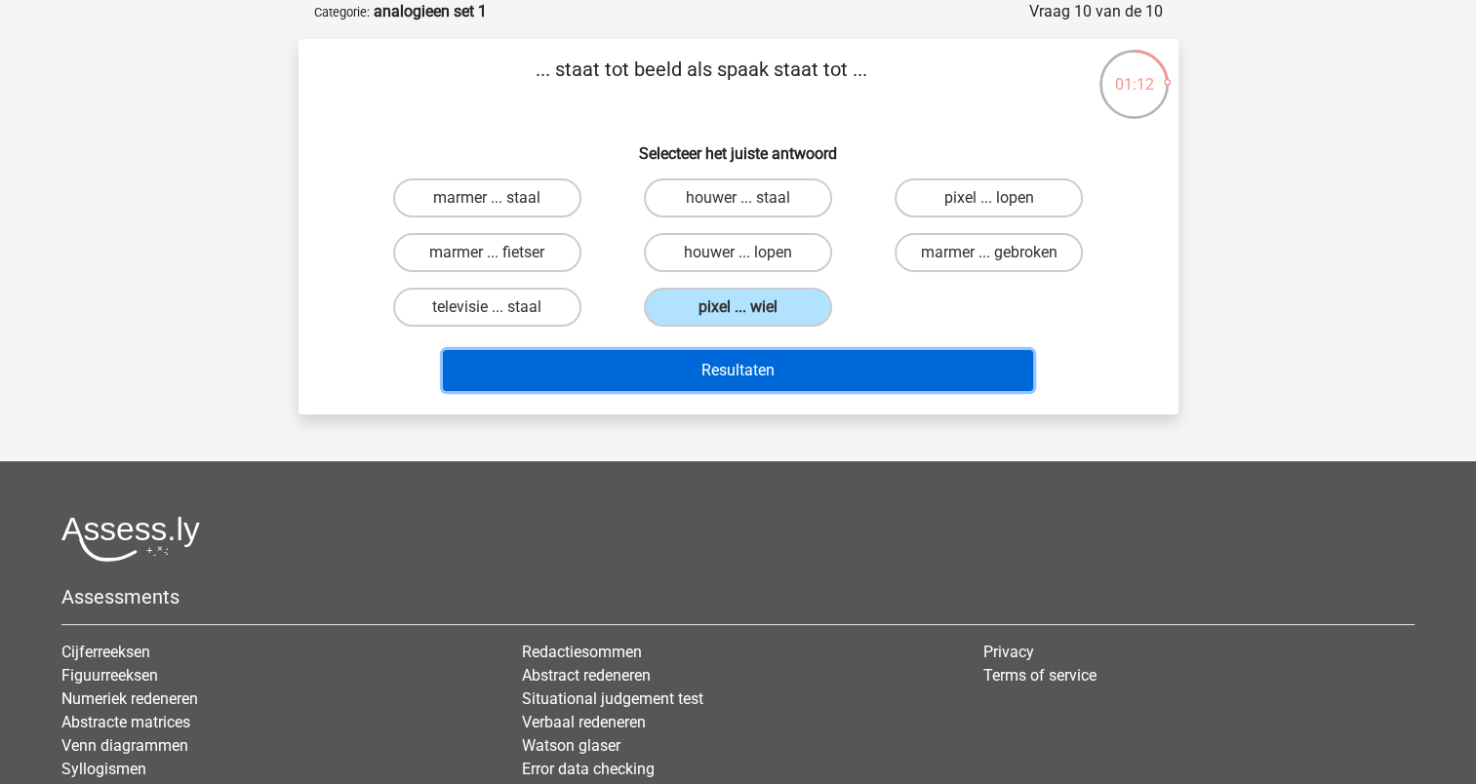
click at [708, 359] on button "Resultaten" at bounding box center [738, 370] width 590 height 41
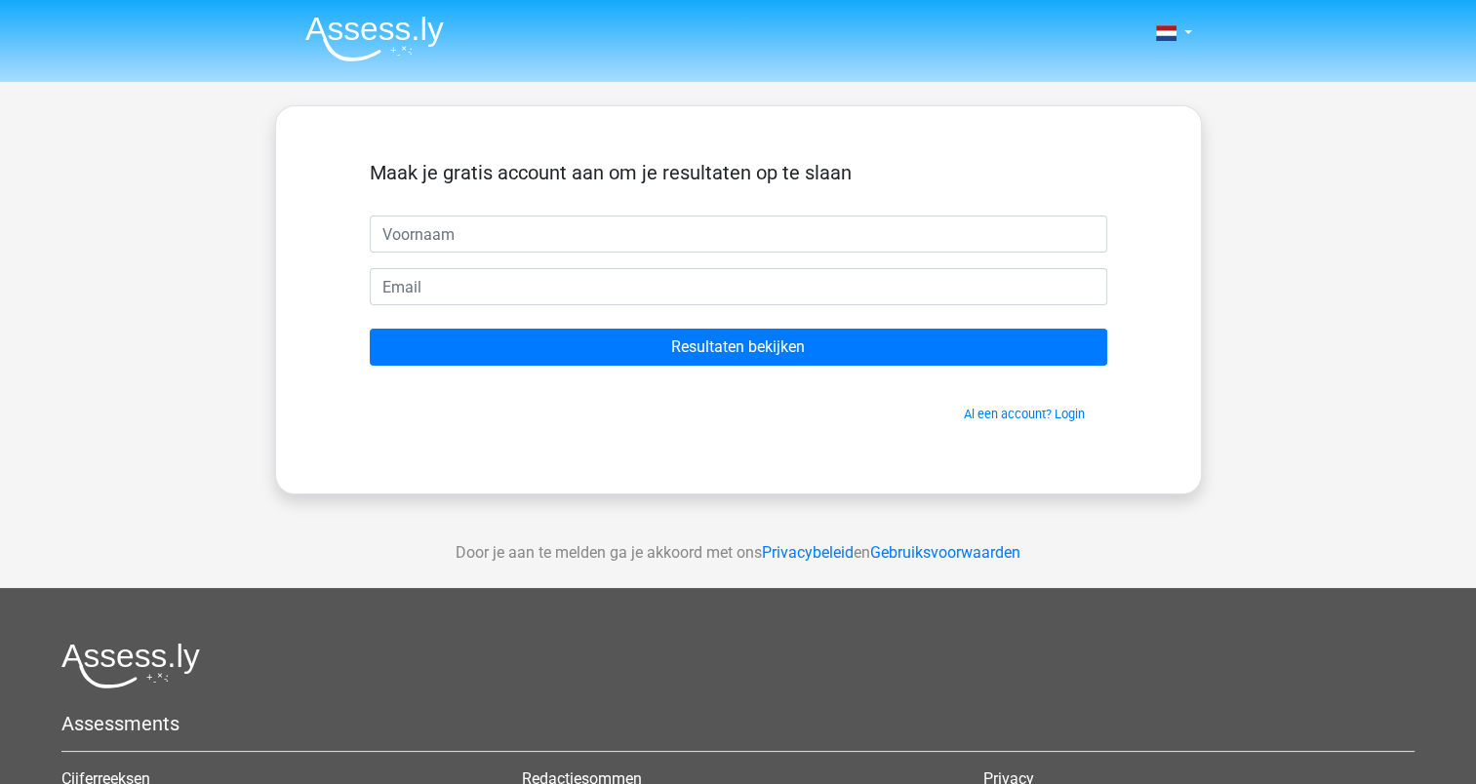
click at [563, 233] on input "text" at bounding box center [739, 234] width 738 height 37
click at [533, 239] on input "text" at bounding box center [739, 234] width 738 height 37
type input "[PERSON_NAME]"
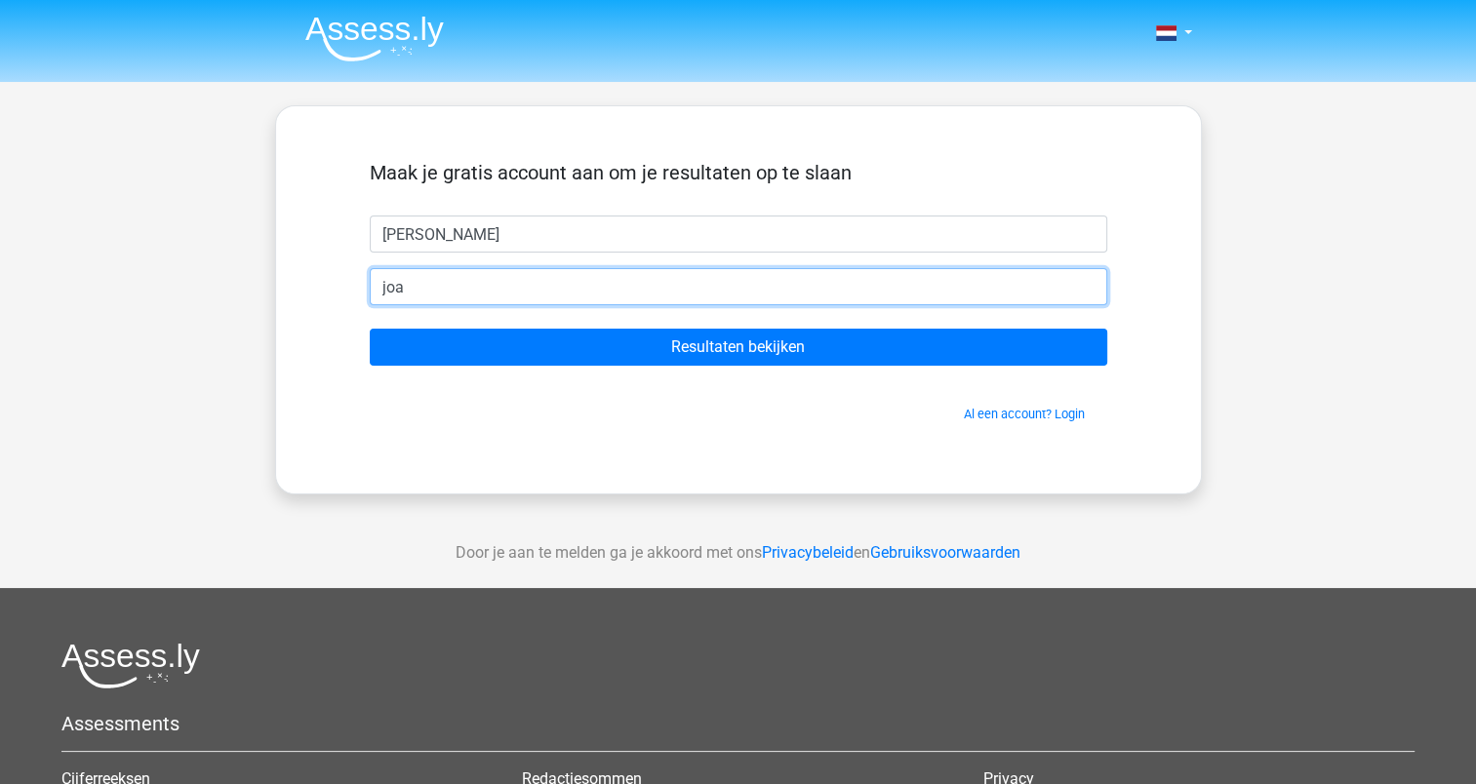
type input "[PERSON_NAME][EMAIL_ADDRESS][DOMAIN_NAME]"
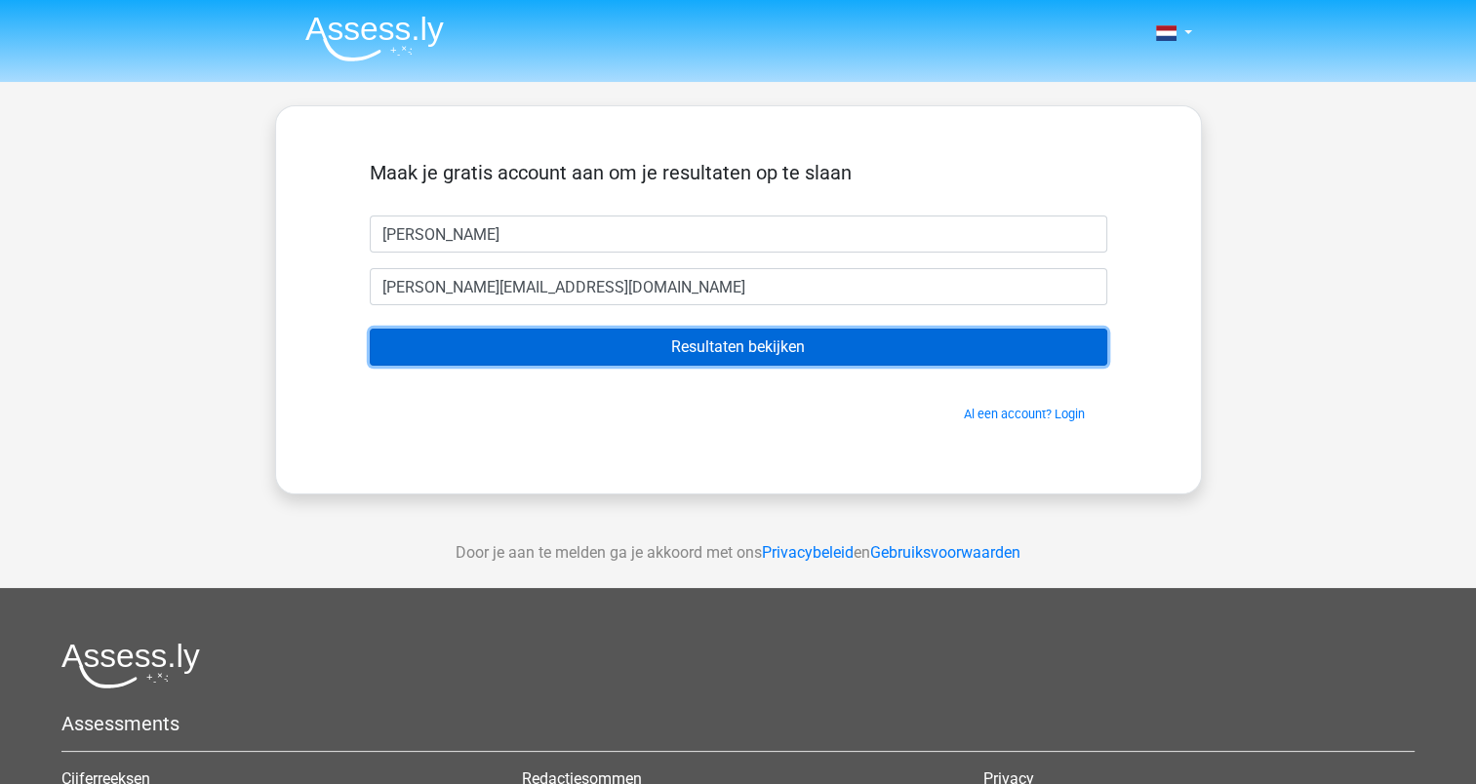
click at [676, 358] on input "Resultaten bekijken" at bounding box center [739, 347] width 738 height 37
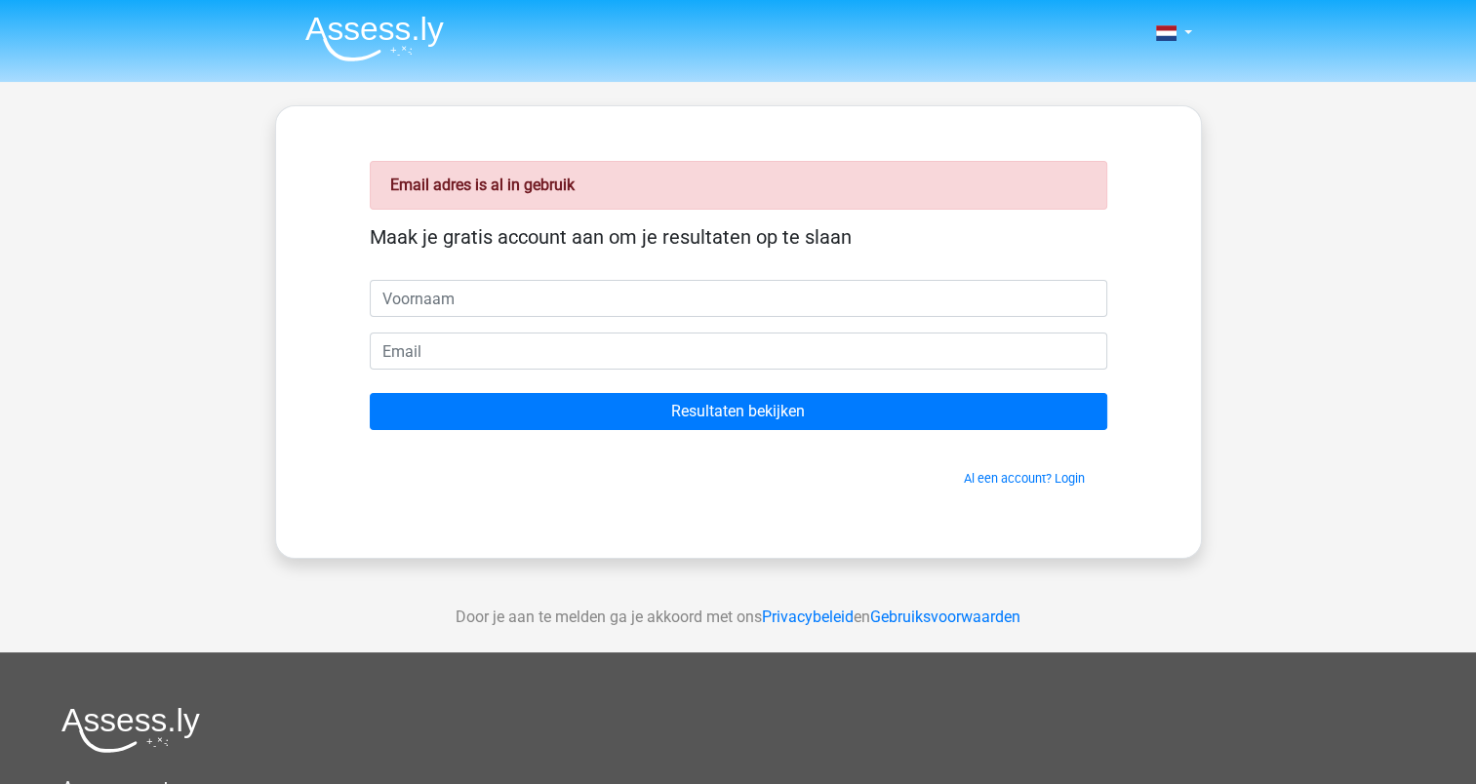
click at [444, 304] on input "text" at bounding box center [739, 298] width 738 height 37
type input "[PERSON_NAME]"
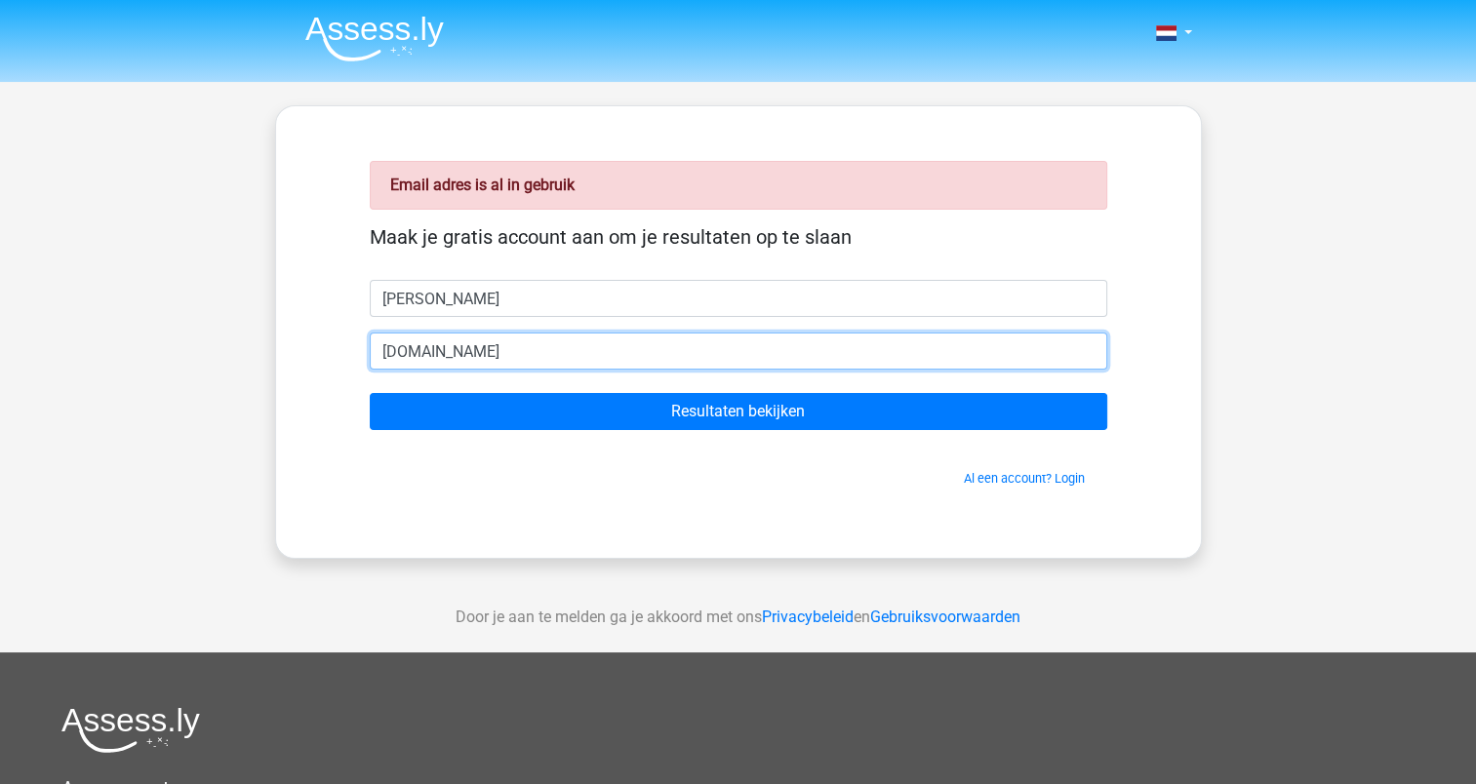
type input "[PERSON_NAME][EMAIL_ADDRESS][DOMAIN_NAME]"
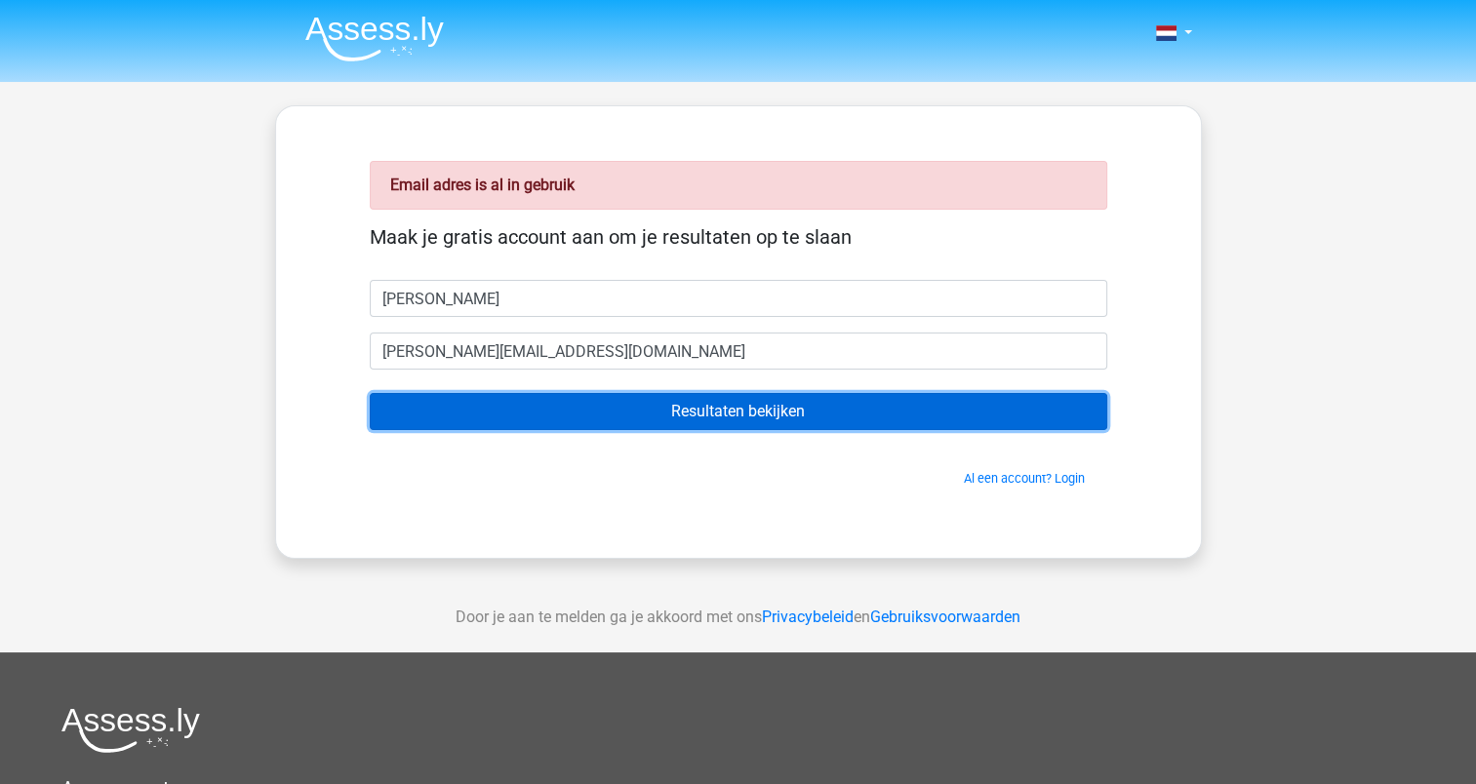
click at [685, 415] on input "Resultaten bekijken" at bounding box center [739, 411] width 738 height 37
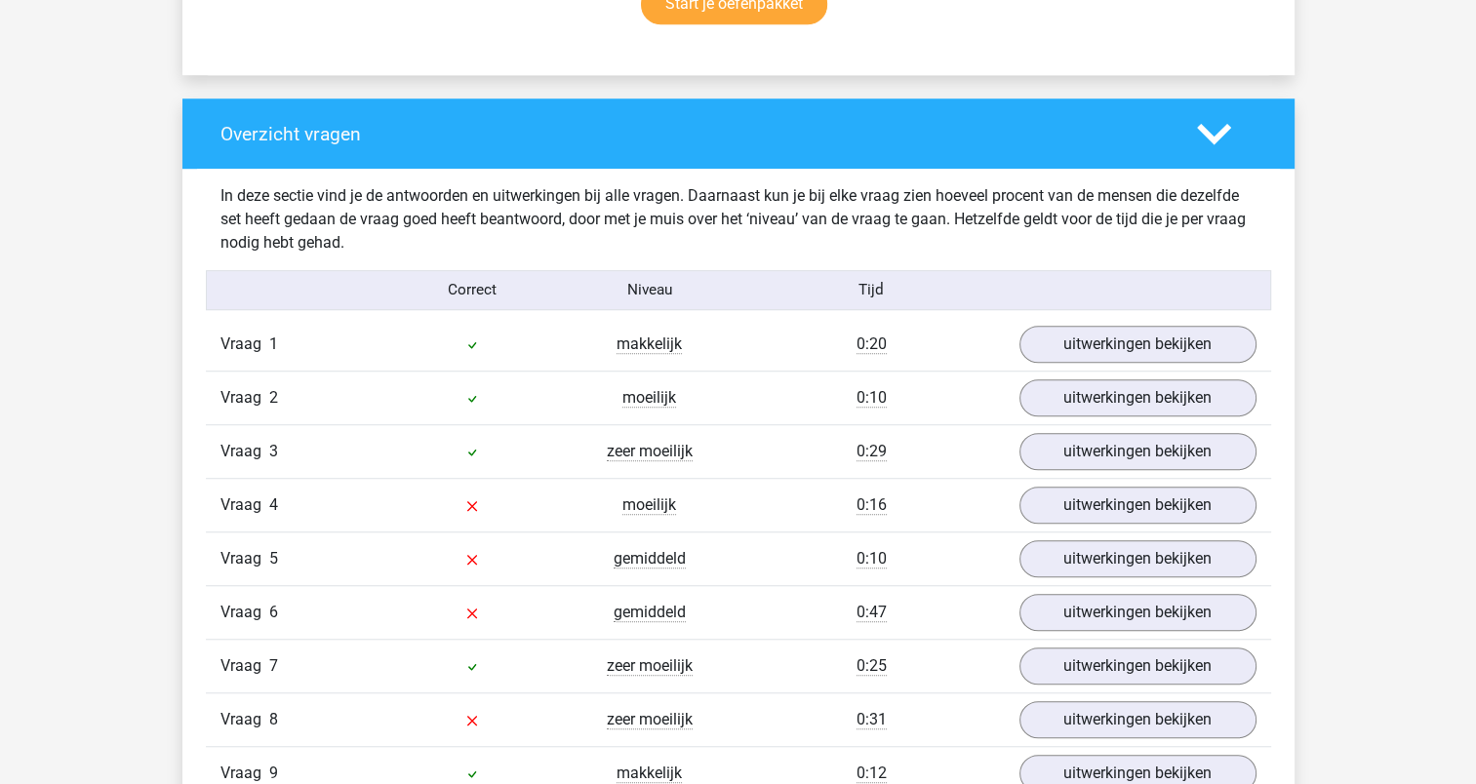
scroll to position [1463, 0]
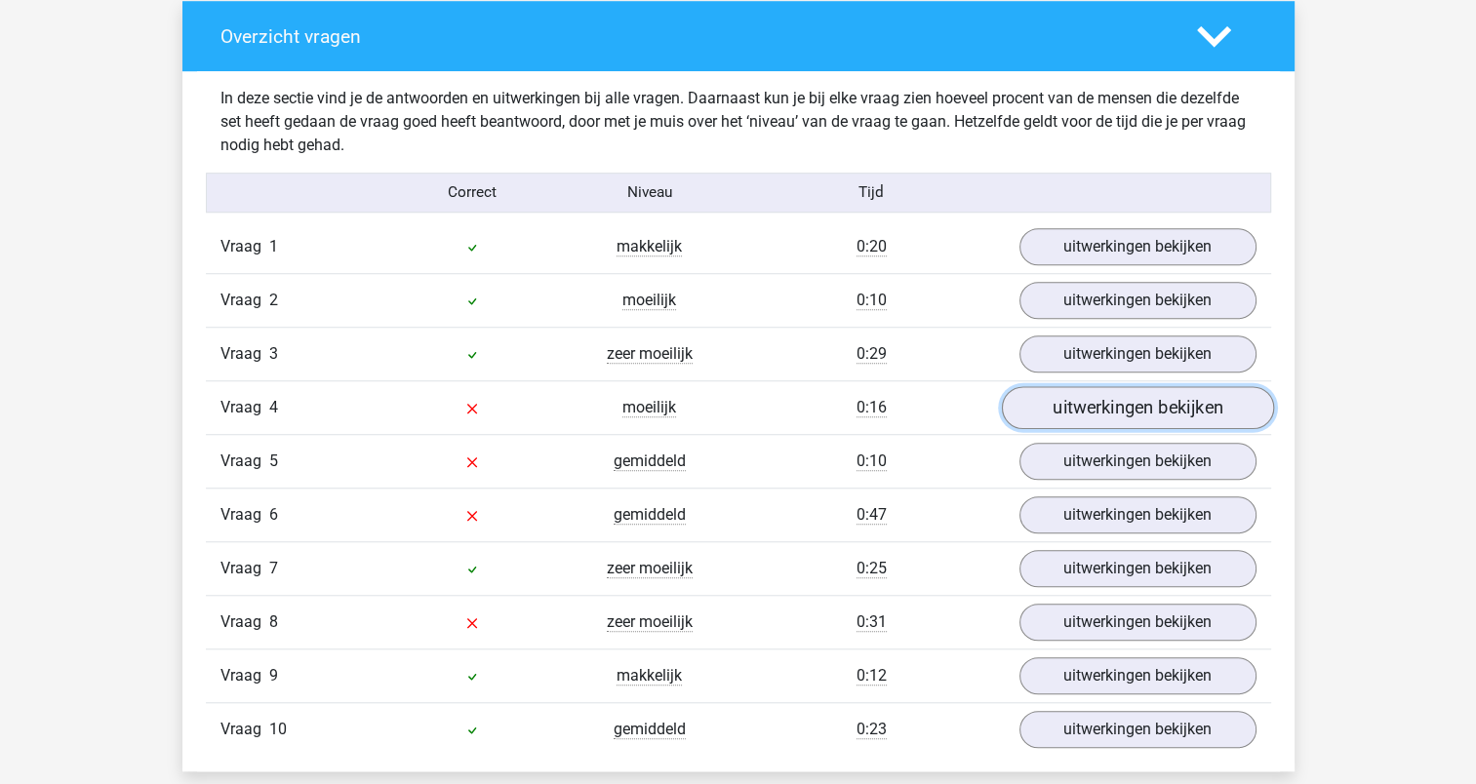
click at [1105, 411] on link "uitwerkingen bekijken" at bounding box center [1137, 407] width 272 height 43
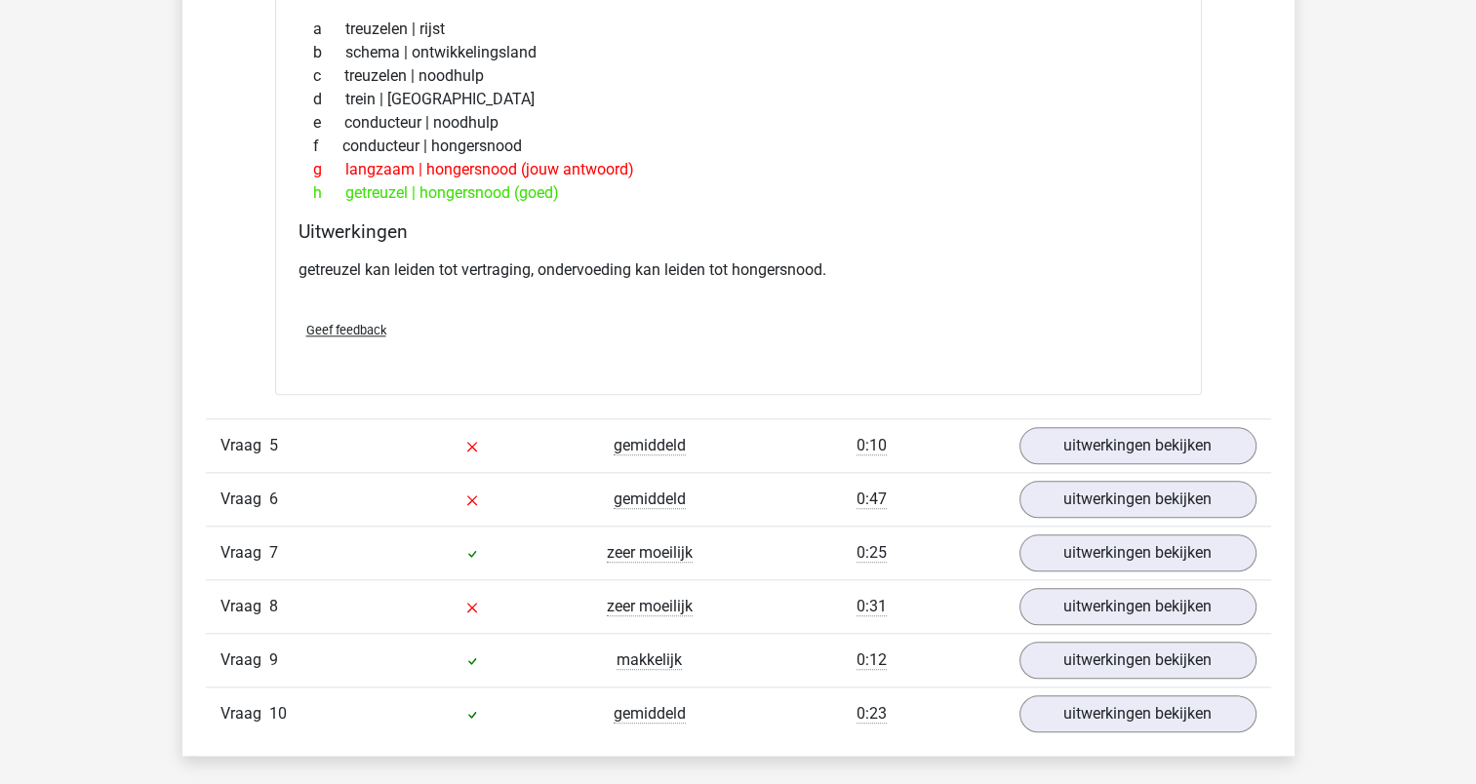
scroll to position [2049, 0]
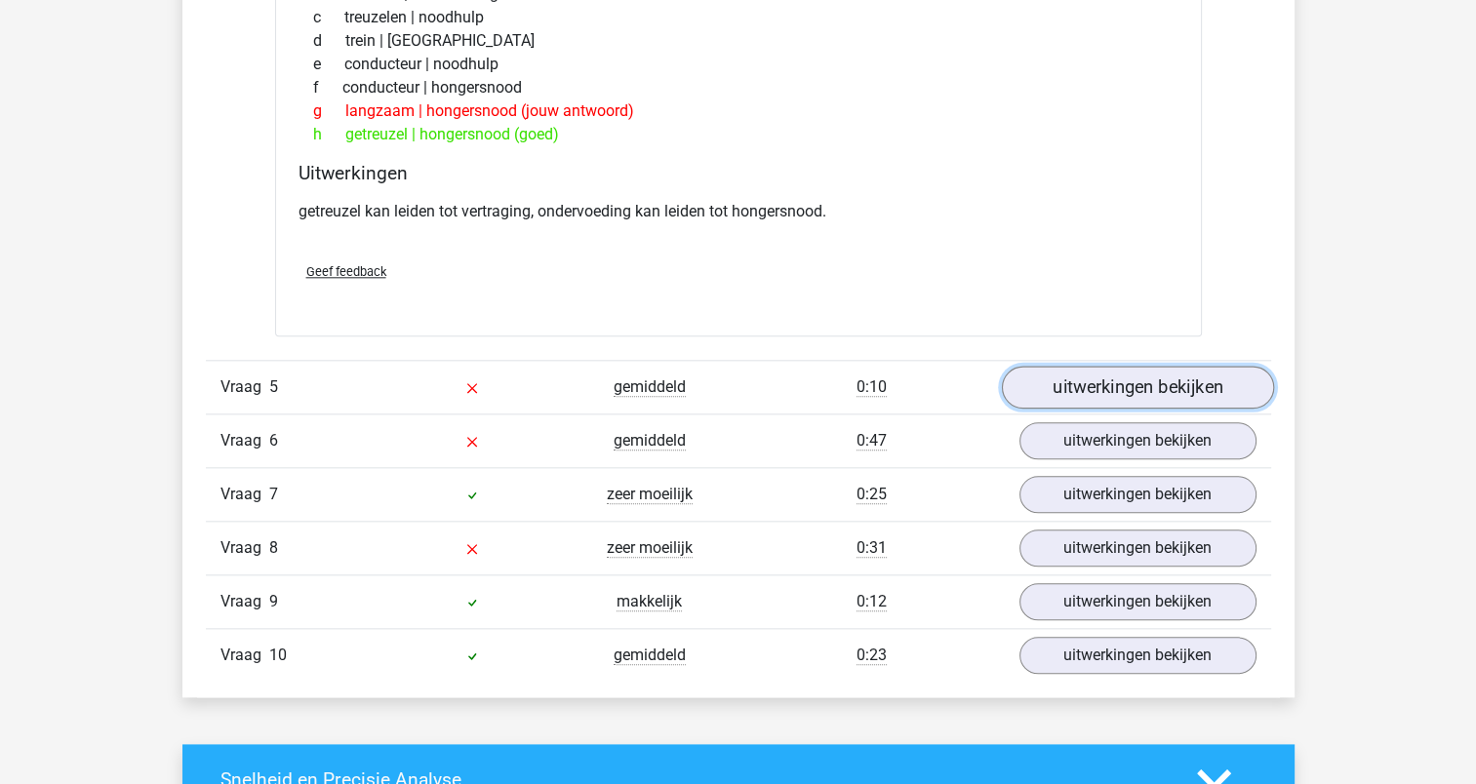
click at [1136, 374] on link "uitwerkingen bekijken" at bounding box center [1137, 388] width 272 height 43
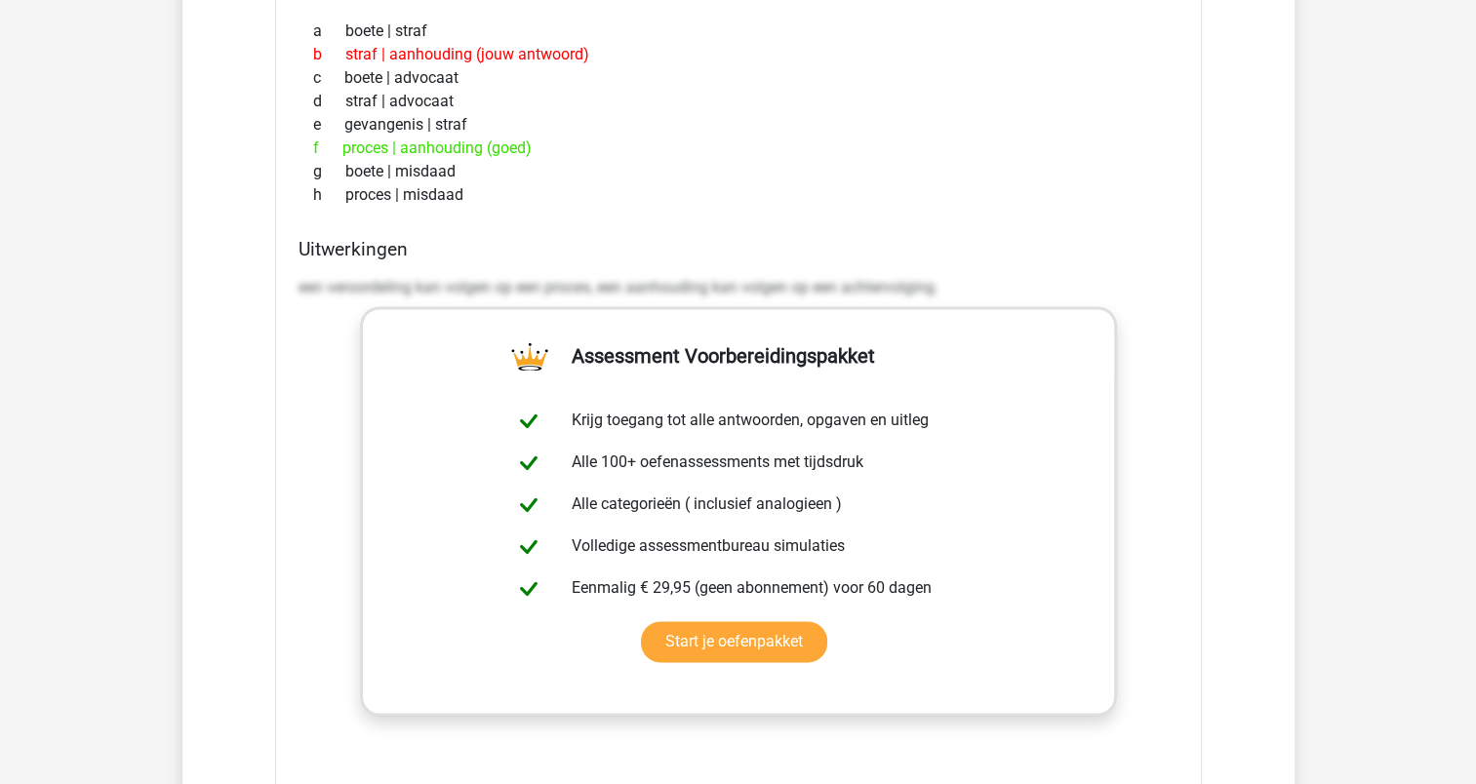
scroll to position [2341, 0]
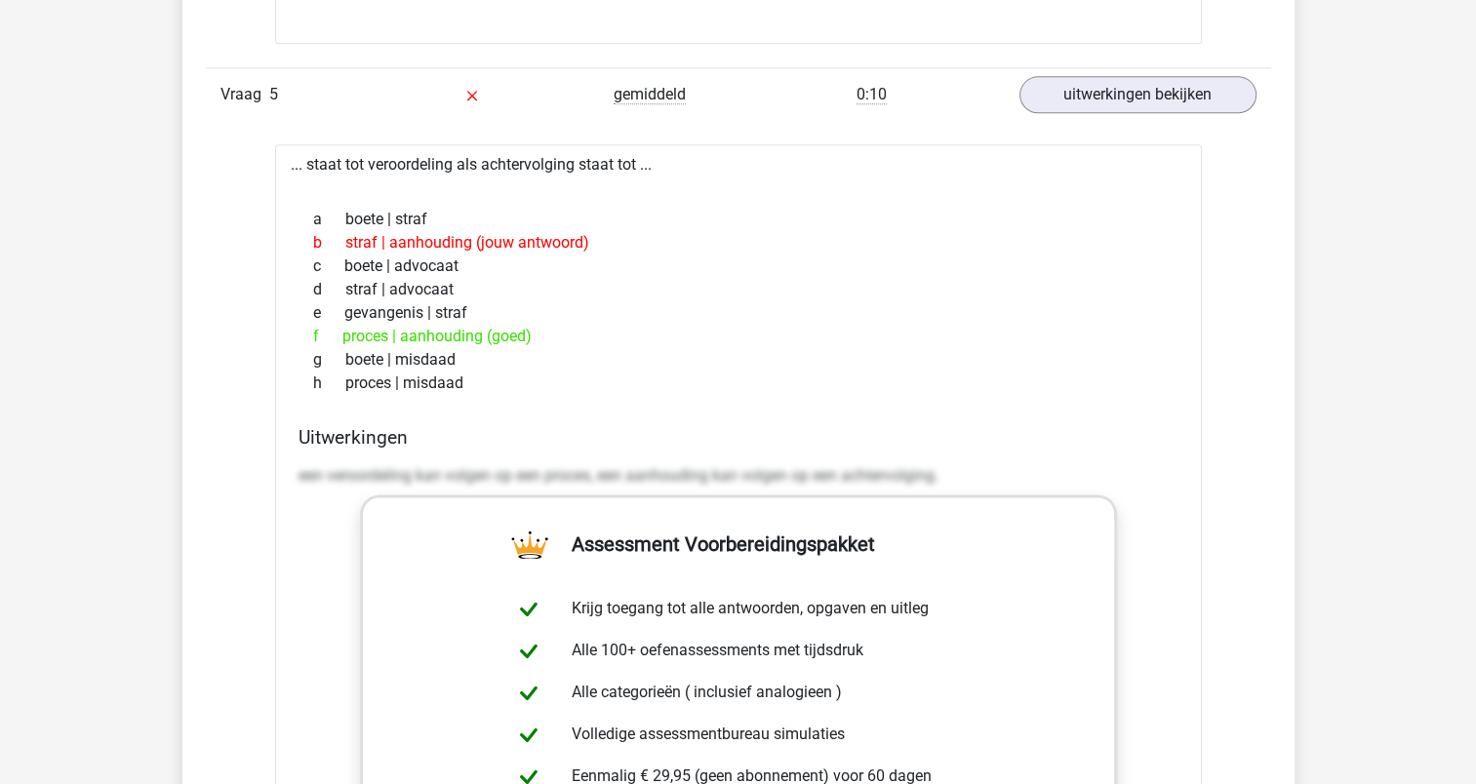
click at [952, 379] on div "h proces | misdaad" at bounding box center [739, 383] width 880 height 23
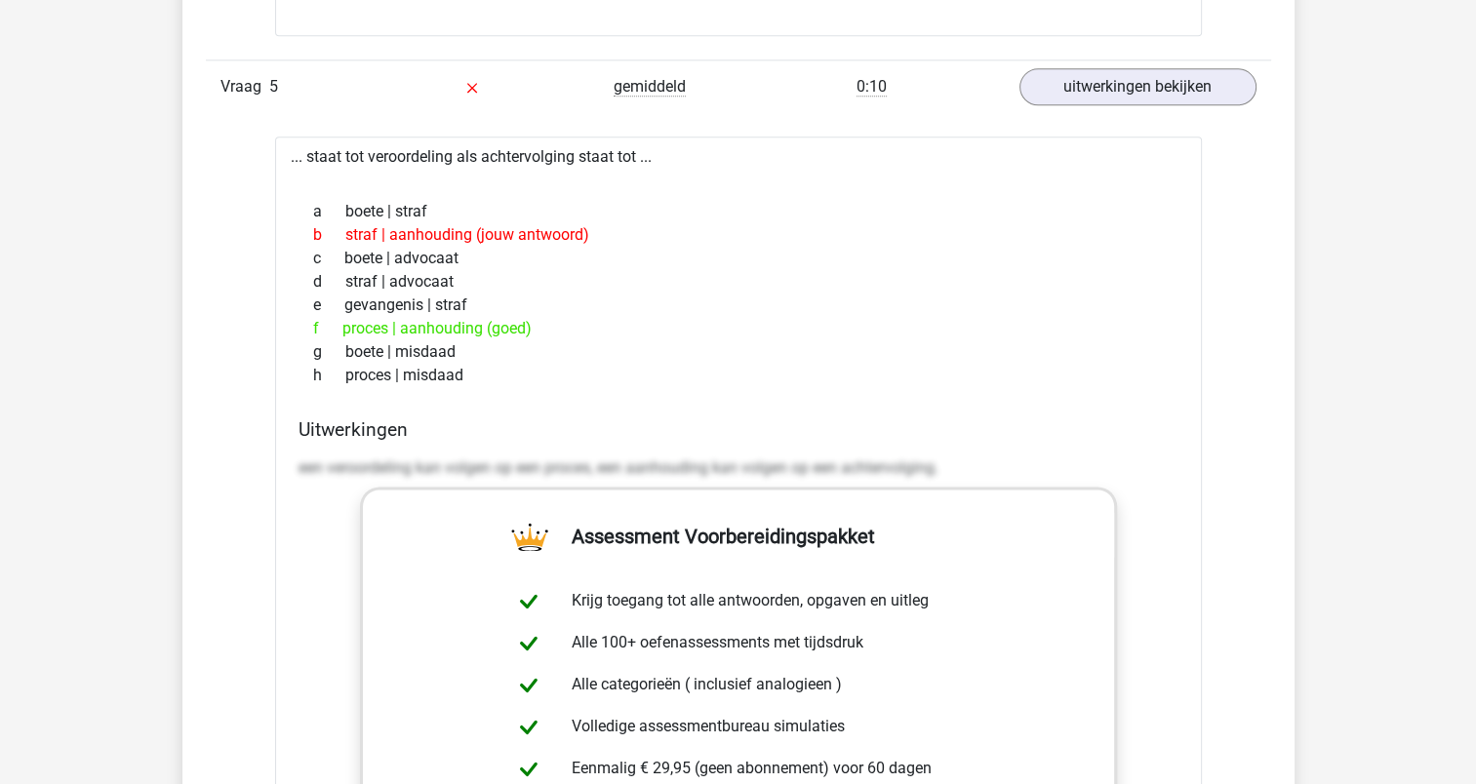
scroll to position [2244, 0]
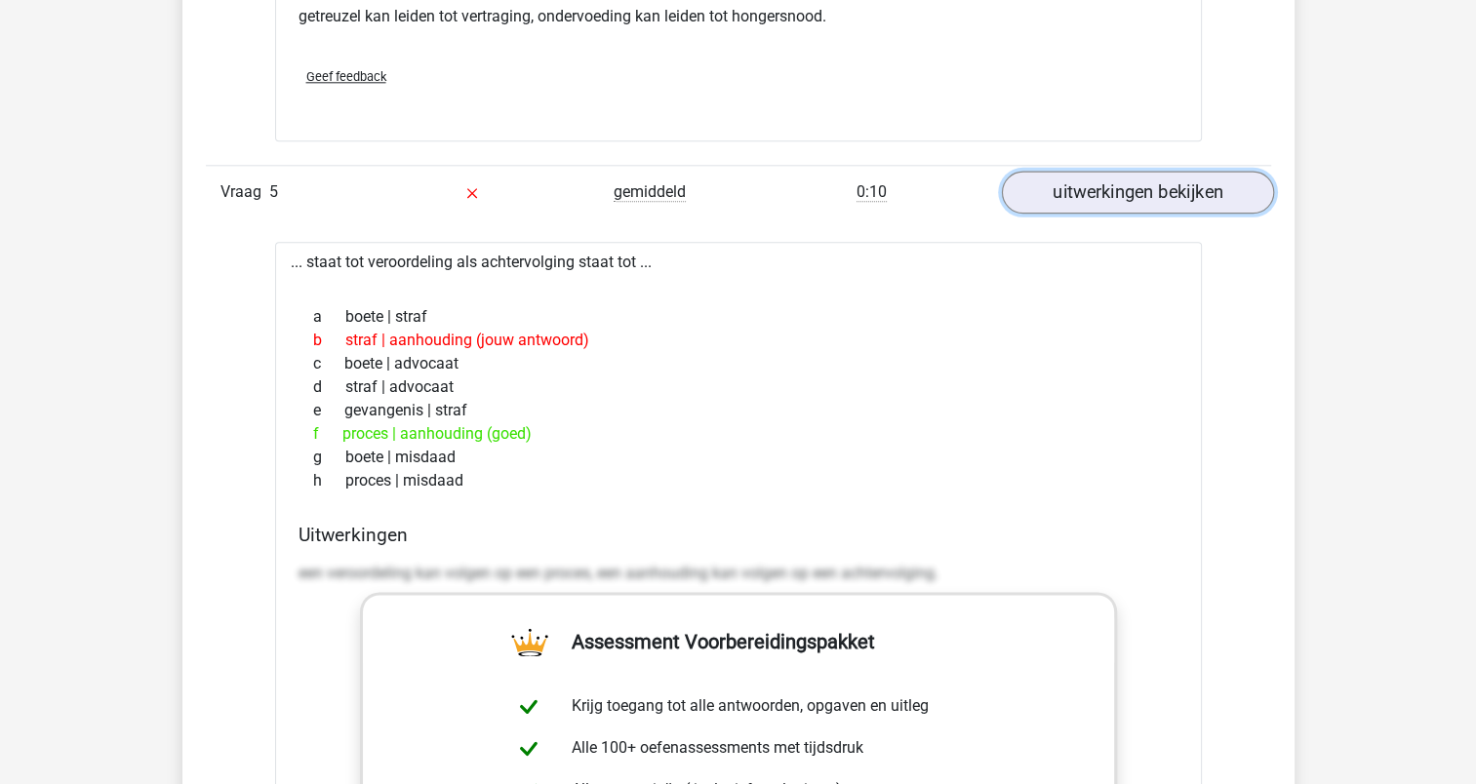
click at [1085, 188] on link "uitwerkingen bekijken" at bounding box center [1137, 193] width 272 height 43
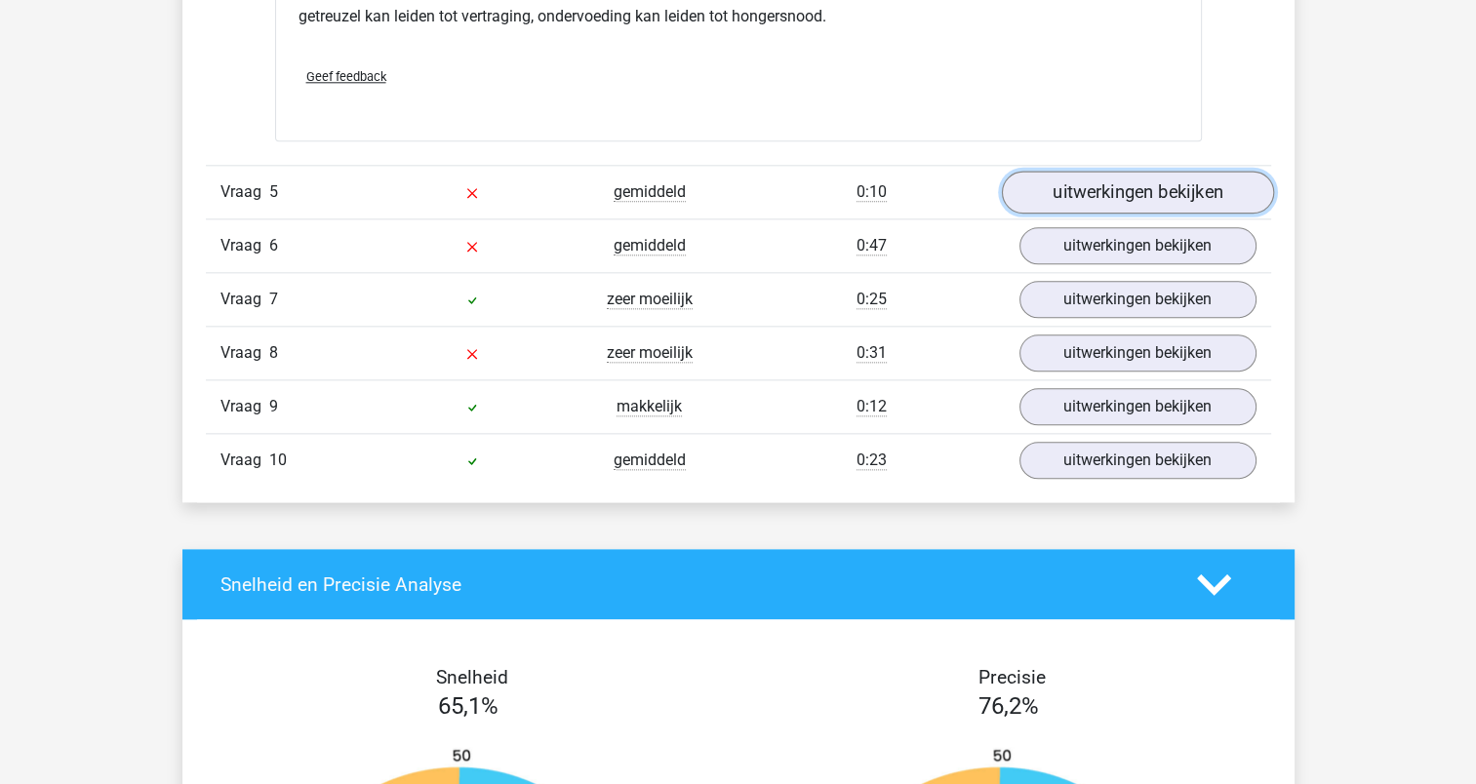
click at [1085, 188] on link "uitwerkingen bekijken" at bounding box center [1137, 193] width 272 height 43
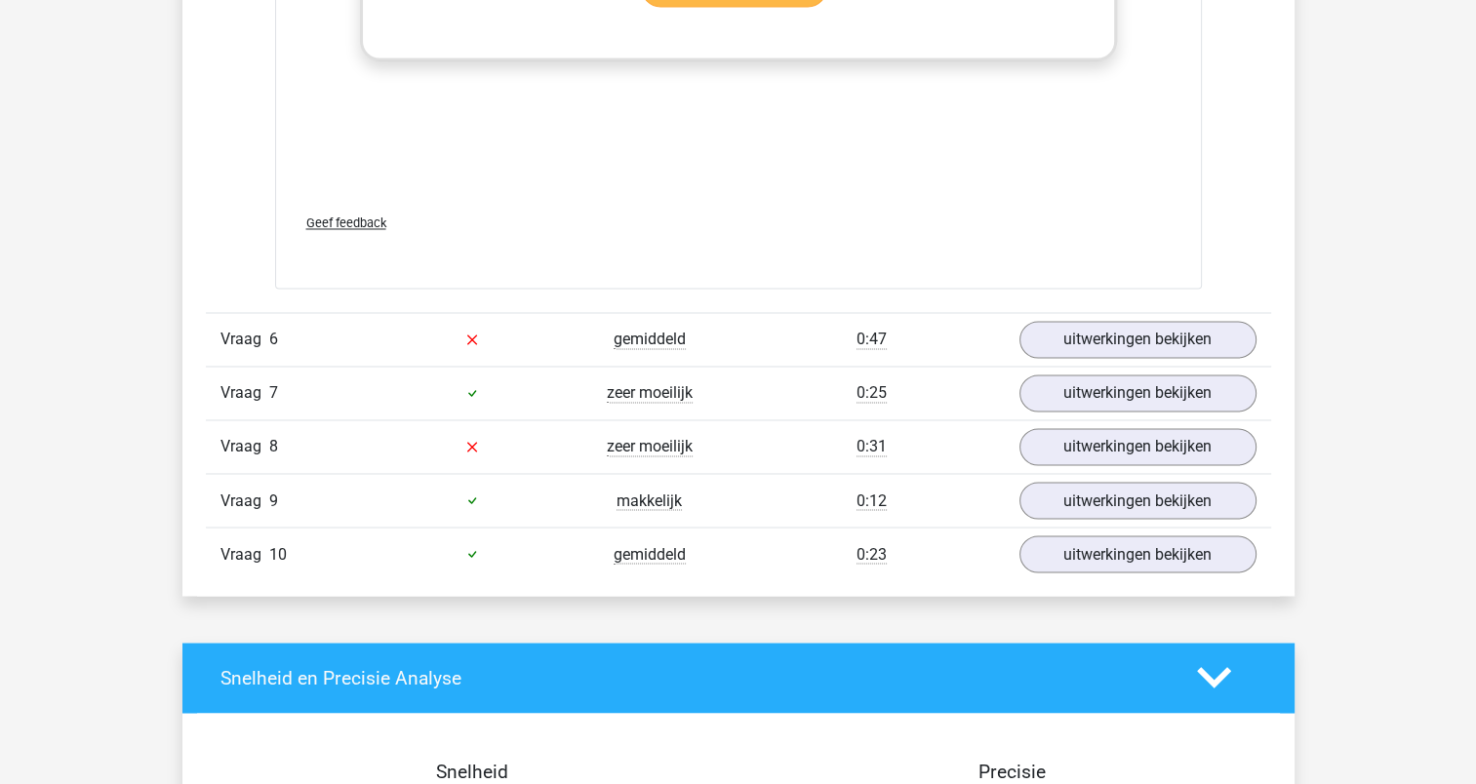
scroll to position [3219, 0]
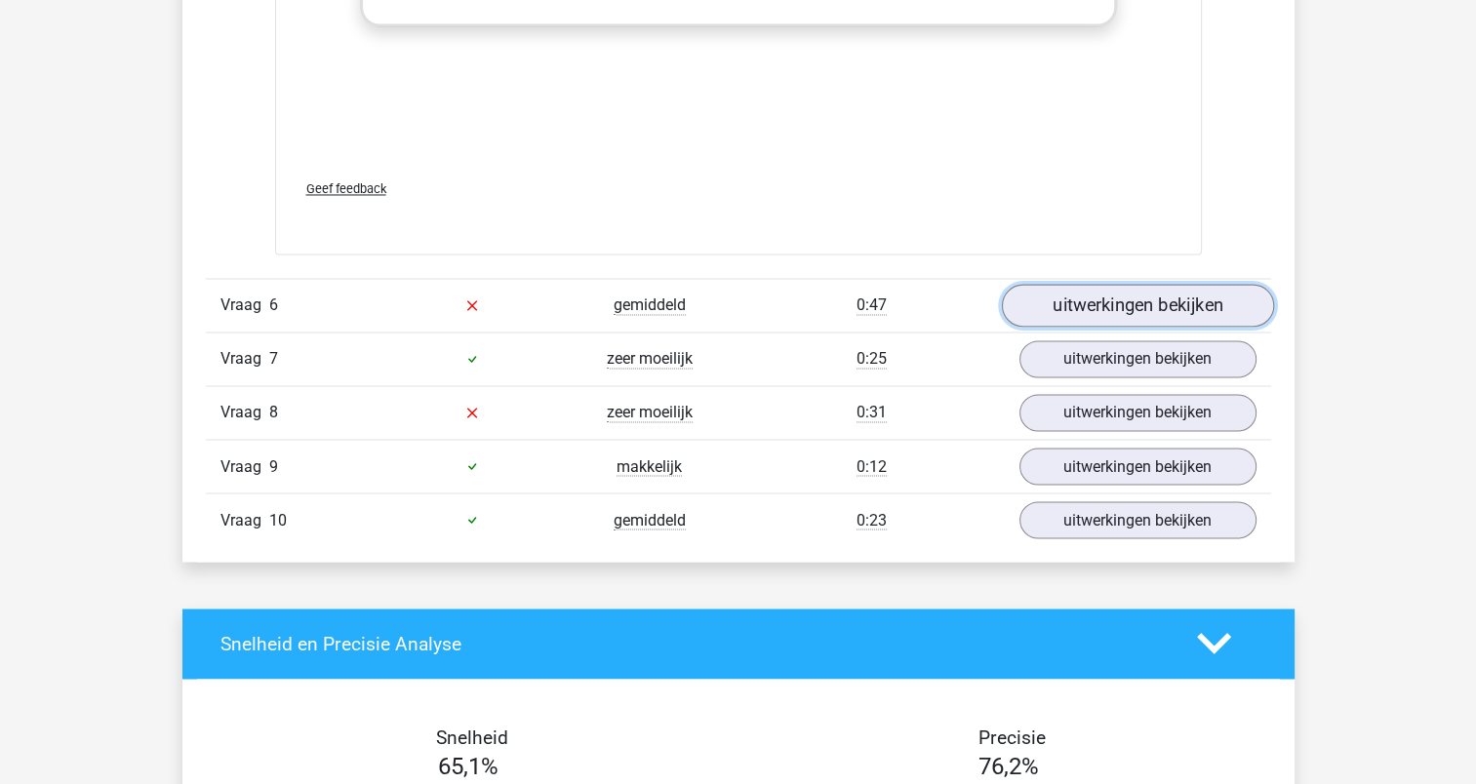
click at [1104, 298] on link "uitwerkingen bekijken" at bounding box center [1137, 305] width 272 height 43
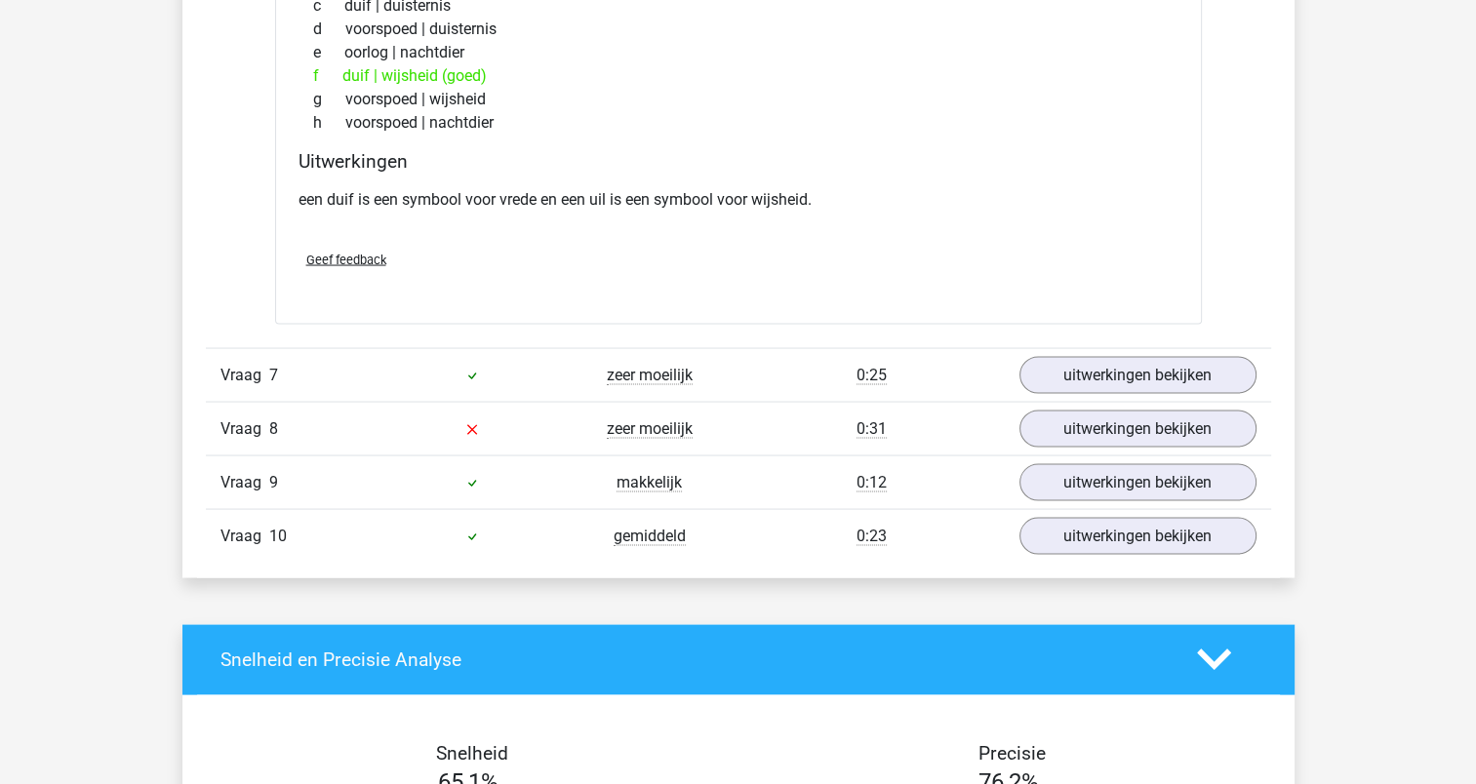
scroll to position [3707, 0]
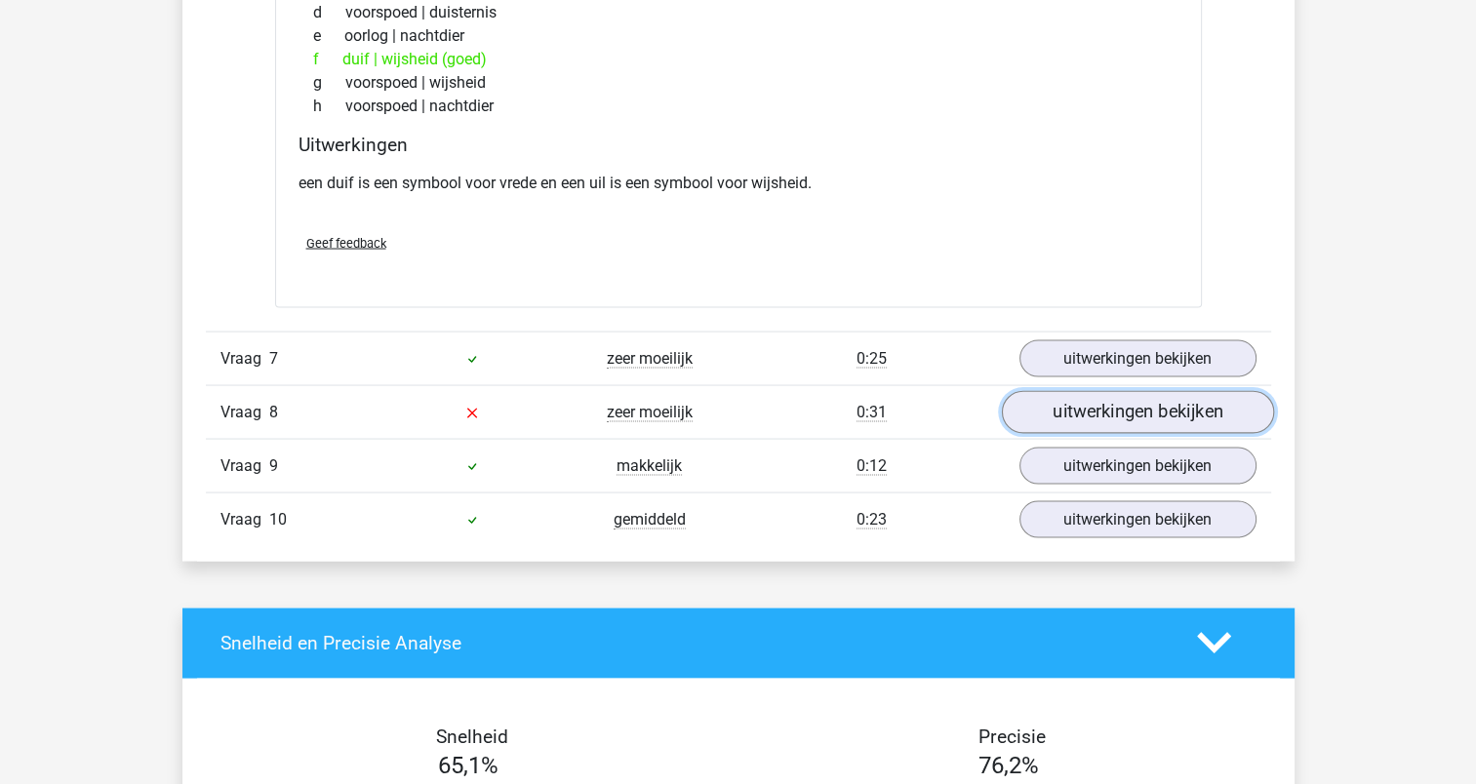
click at [1097, 403] on link "uitwerkingen bekijken" at bounding box center [1137, 412] width 272 height 43
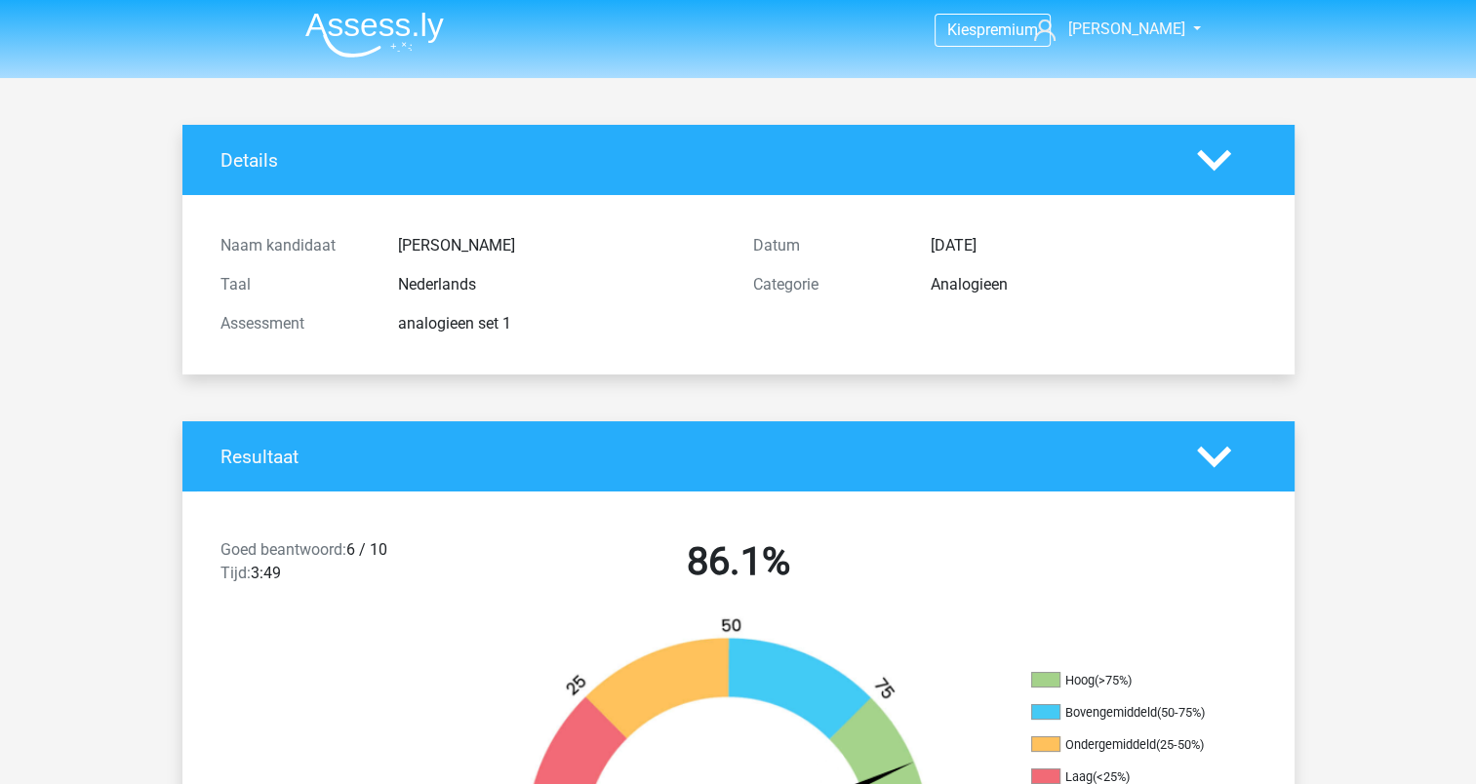
scroll to position [0, 0]
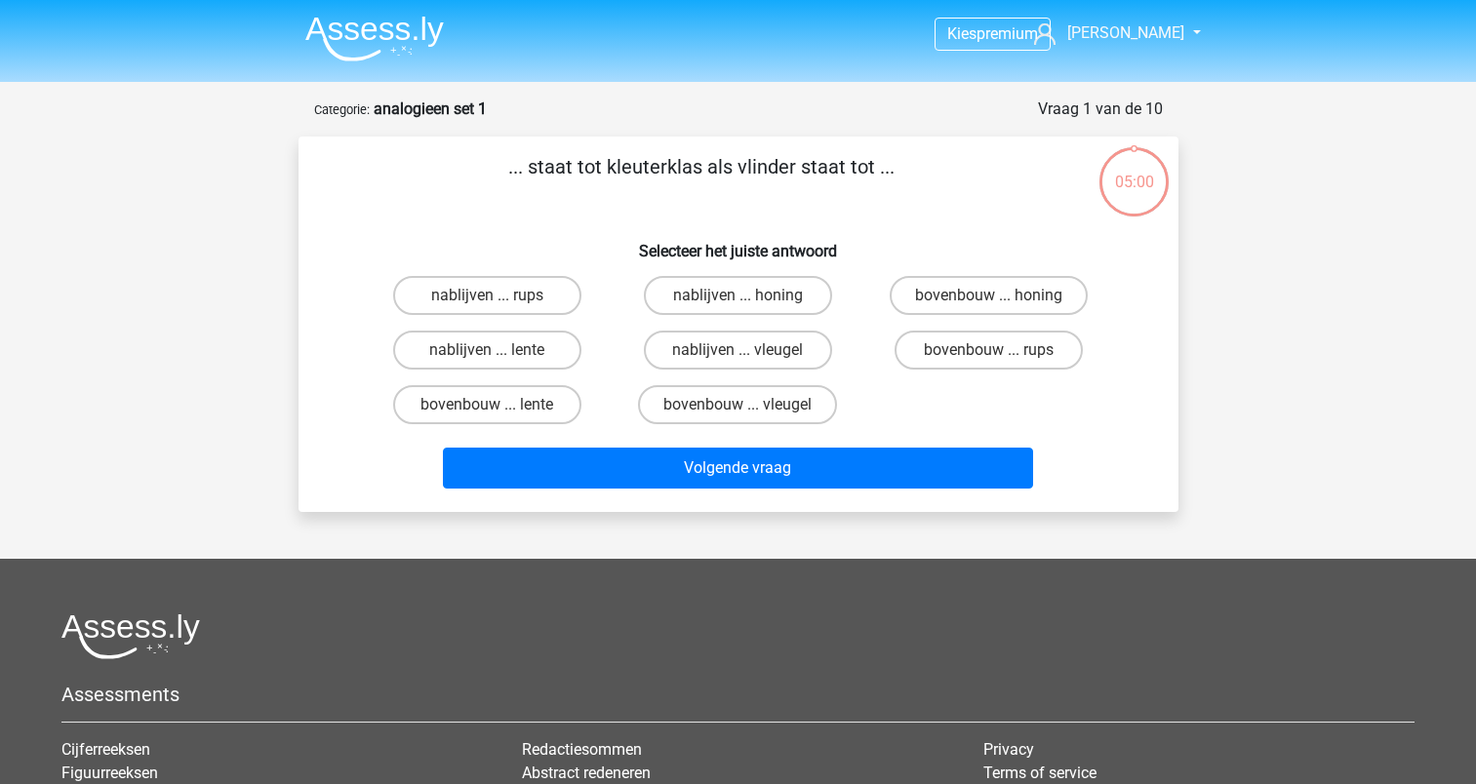
scroll to position [98, 0]
